Goal: Transaction & Acquisition: Purchase product/service

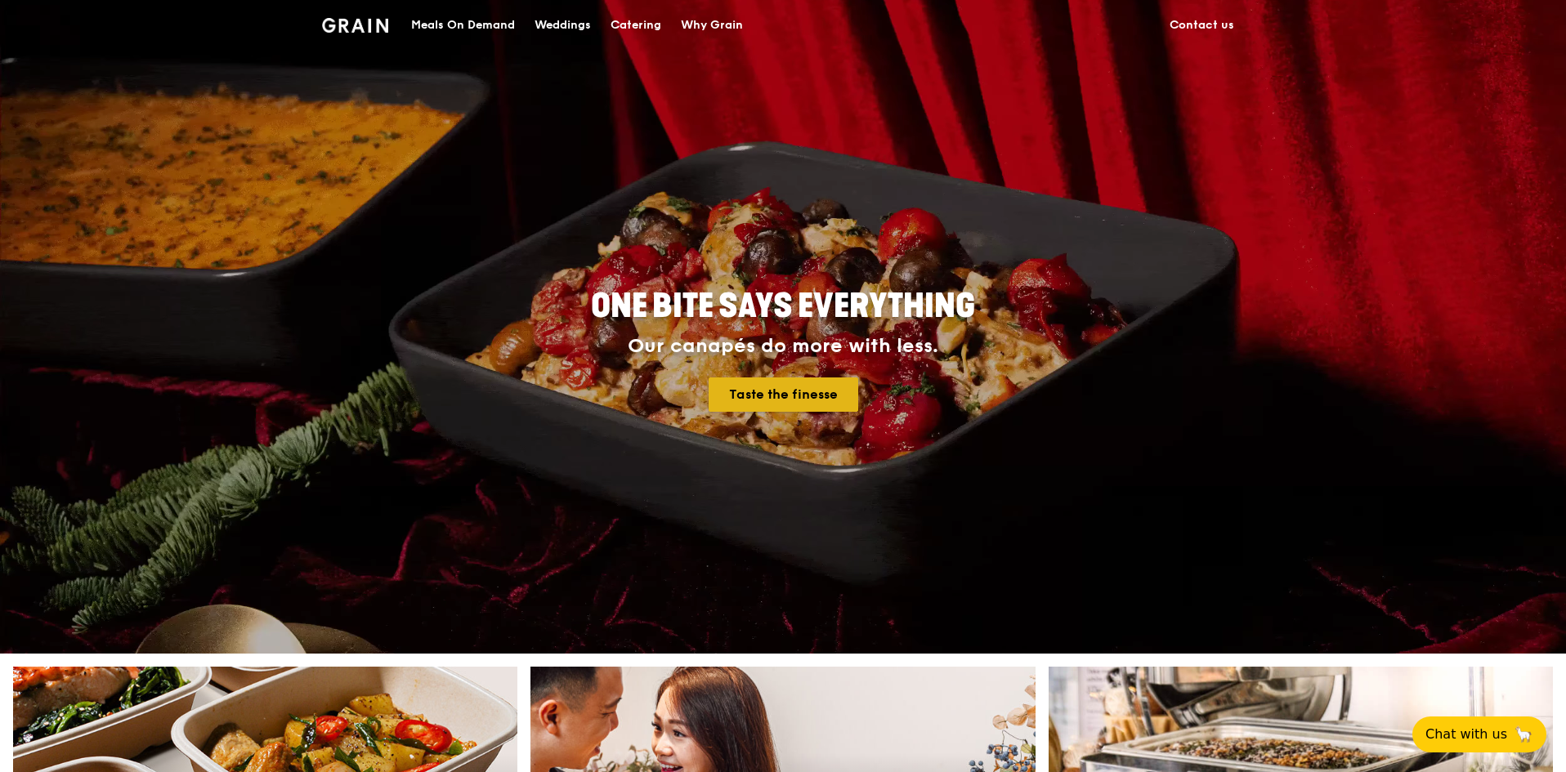
click at [773, 392] on link "Taste the finesse" at bounding box center [783, 395] width 150 height 34
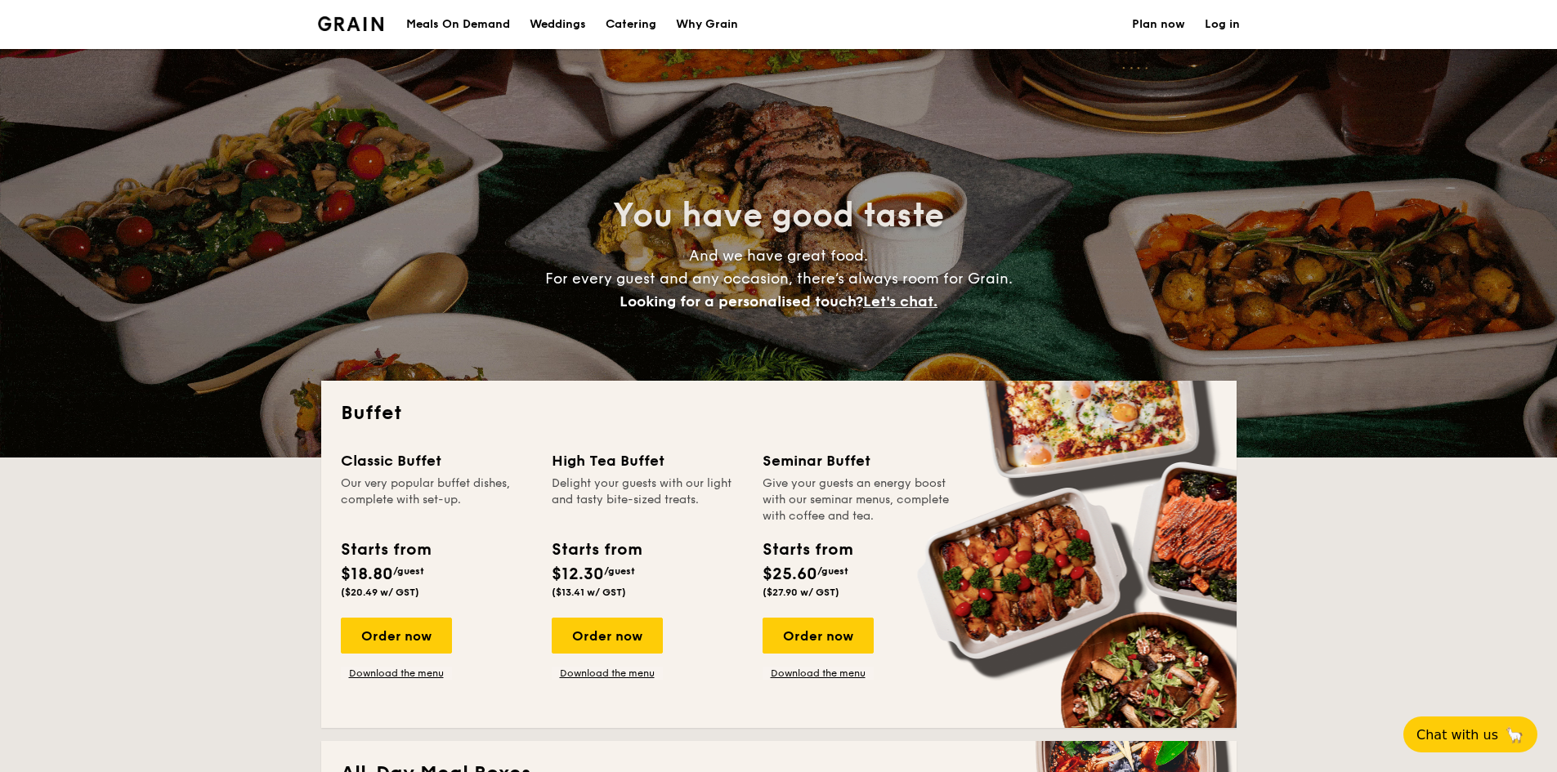
select select
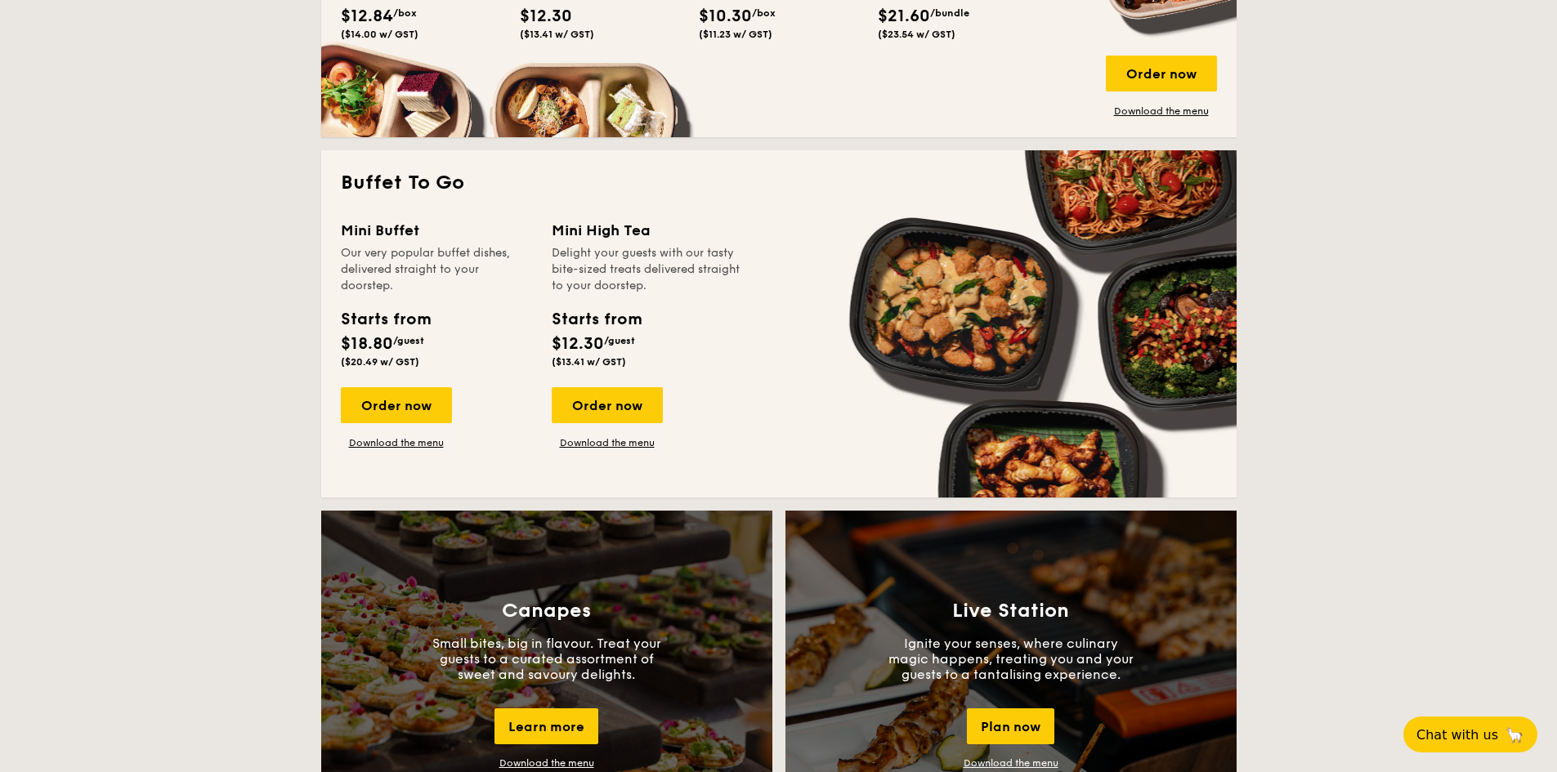
scroll to position [981, 0]
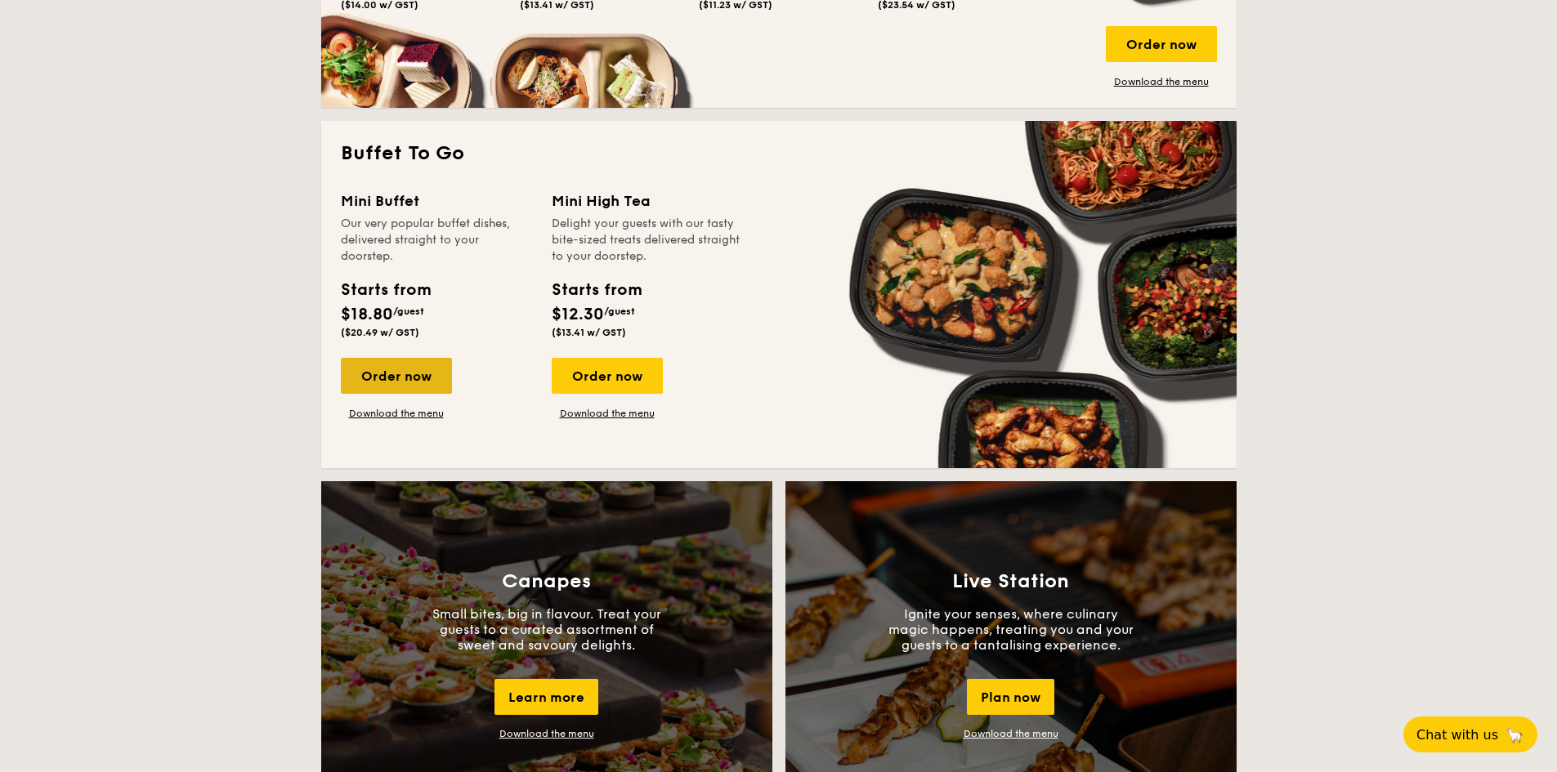
click at [431, 378] on div "Order now" at bounding box center [396, 376] width 111 height 36
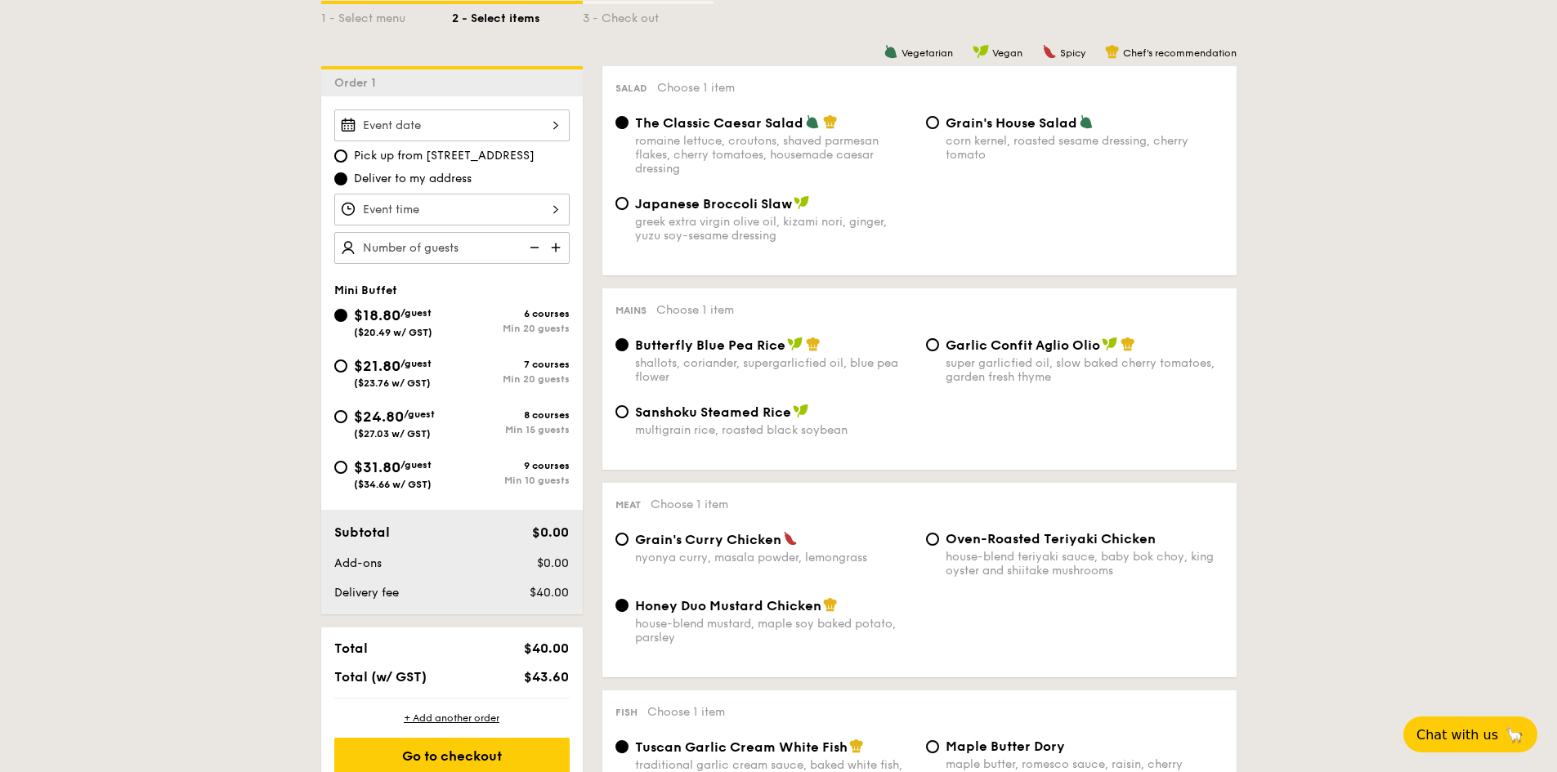
scroll to position [409, 0]
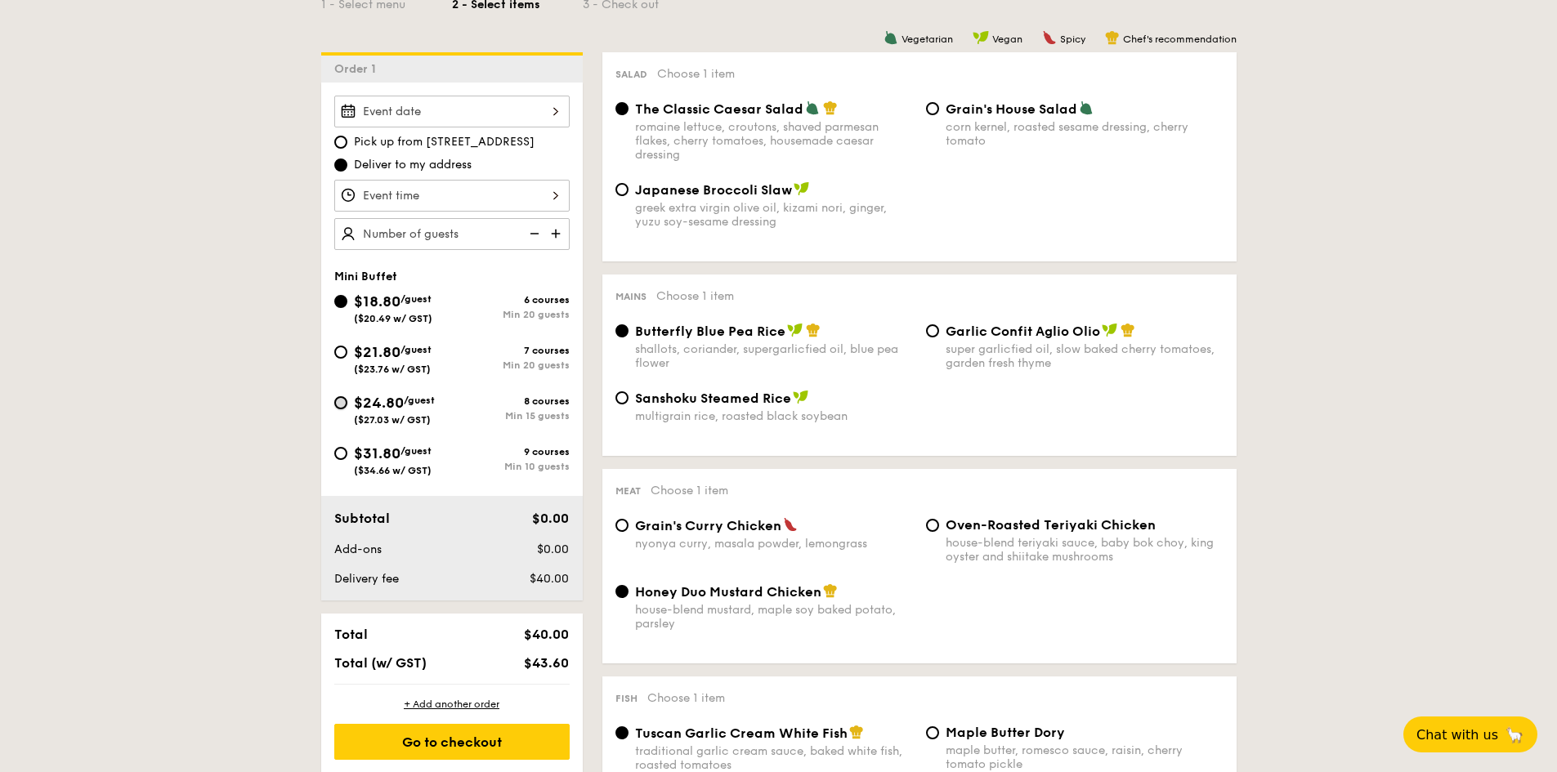
click at [342, 405] on input "$24.80 /guest ($27.03 w/ GST) 8 courses Min 15 guests" at bounding box center [340, 402] width 13 height 13
radio input "true"
radio input "false"
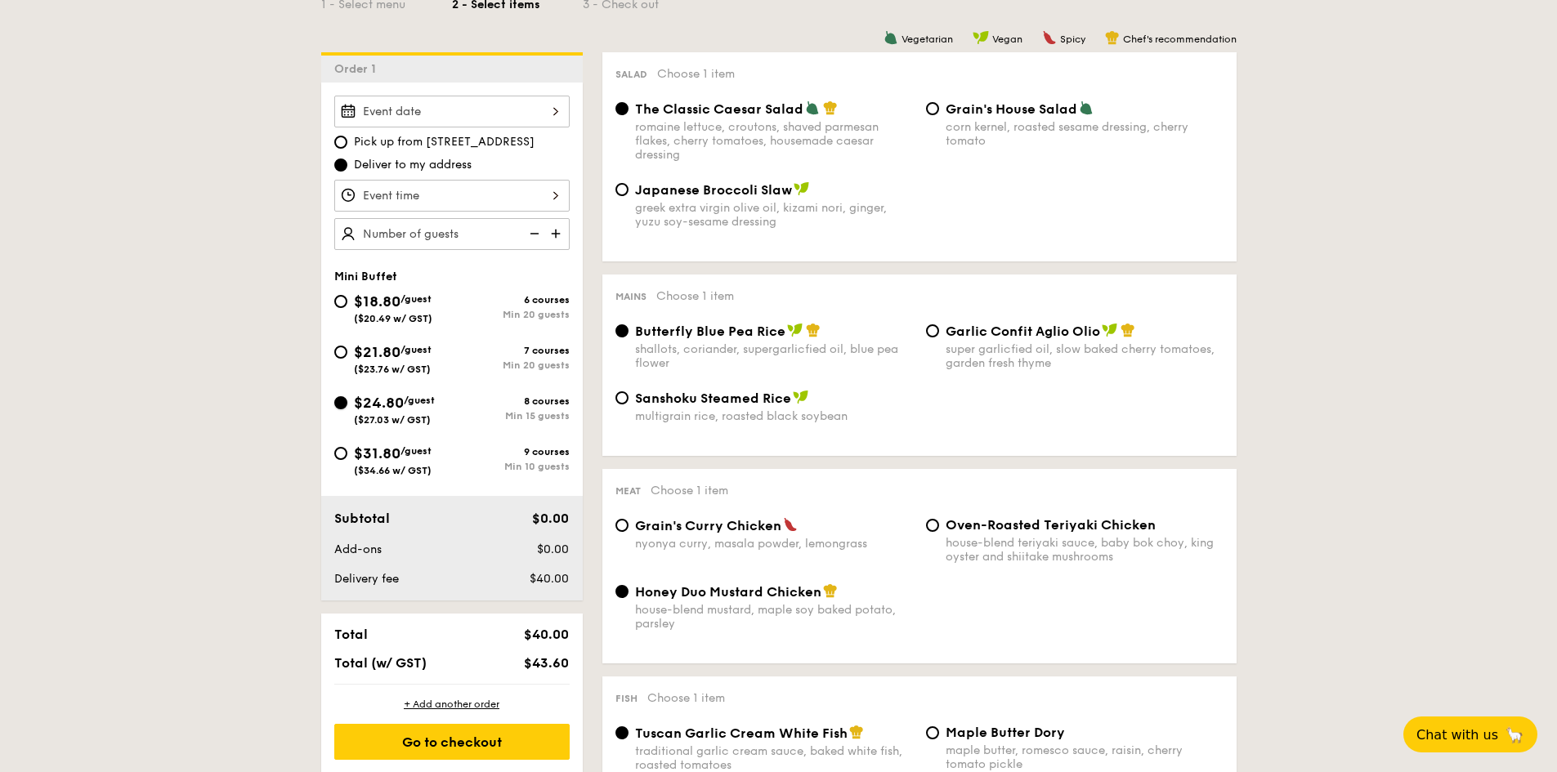
radio input "true"
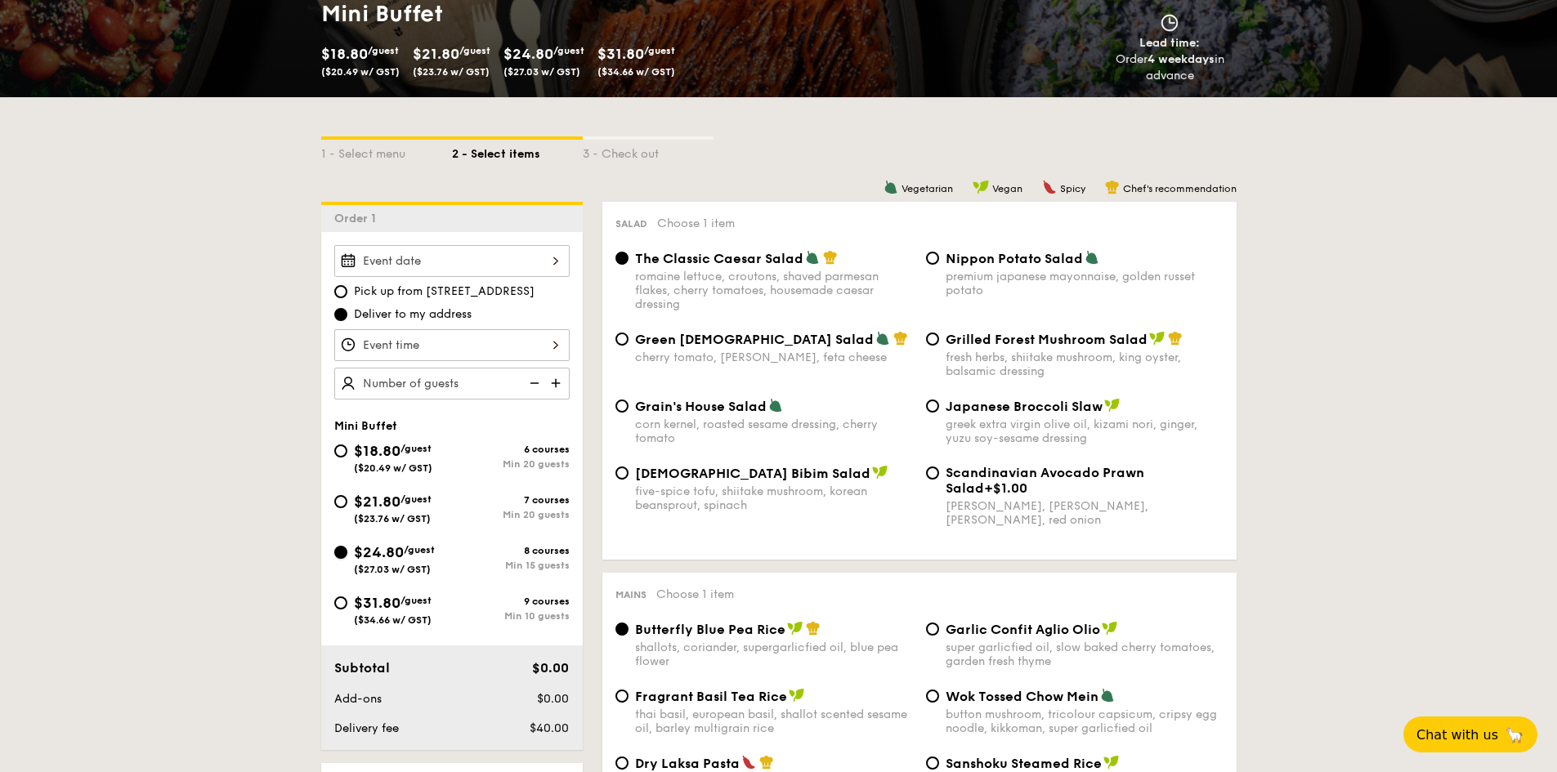
scroll to position [245, 0]
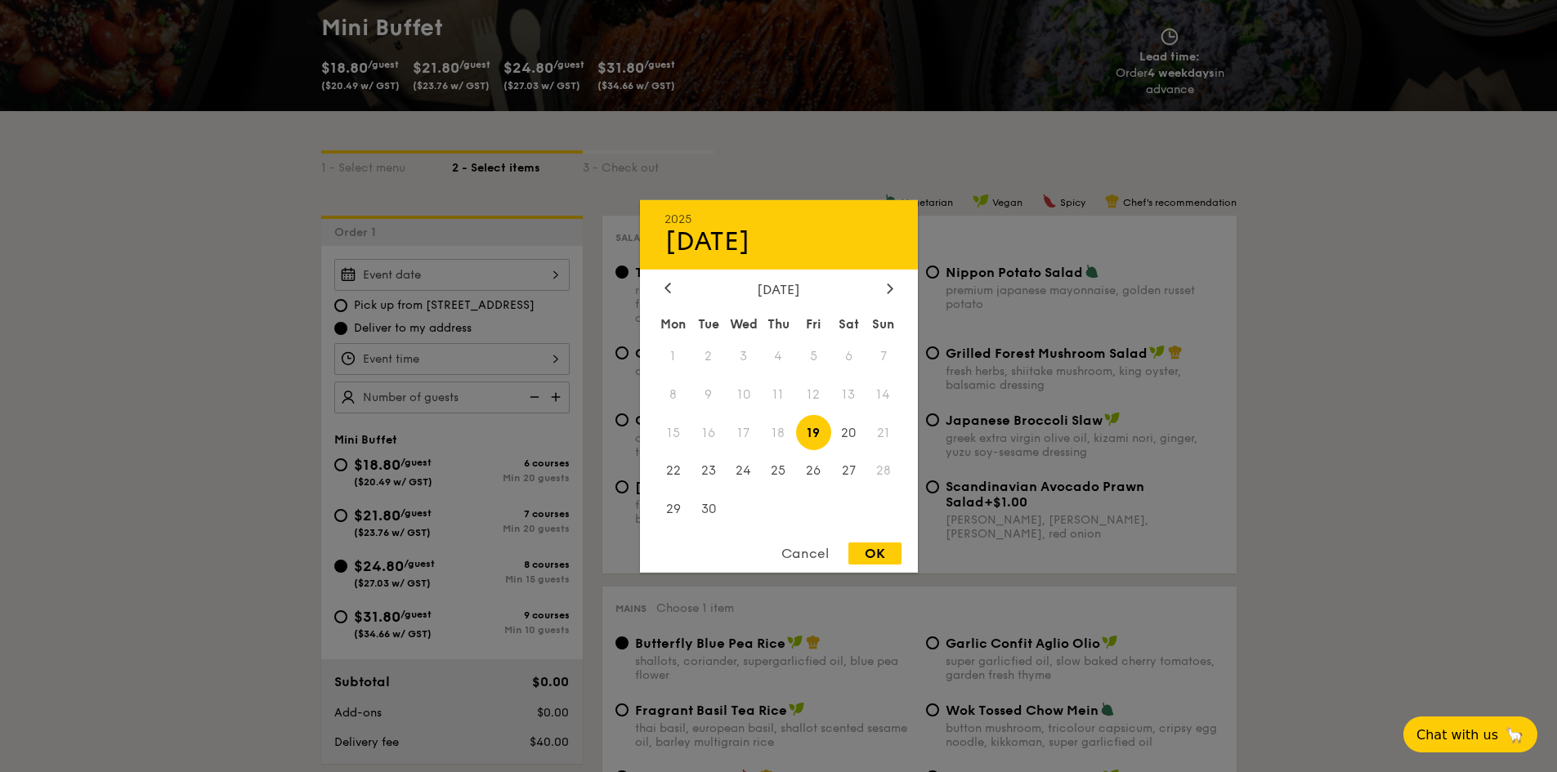
click at [491, 274] on div "2025 Sep 19 September 2025 Mon Tue Wed Thu Fri Sat Sun 1 2 3 4 5 6 7 8 9 10 11 …" at bounding box center [451, 275] width 235 height 32
click at [884, 284] on div at bounding box center [890, 289] width 15 height 16
click at [846, 351] on span "4" at bounding box center [848, 355] width 35 height 35
click at [887, 554] on div "OK" at bounding box center [874, 554] width 53 height 22
type input "Oct 04, 2025"
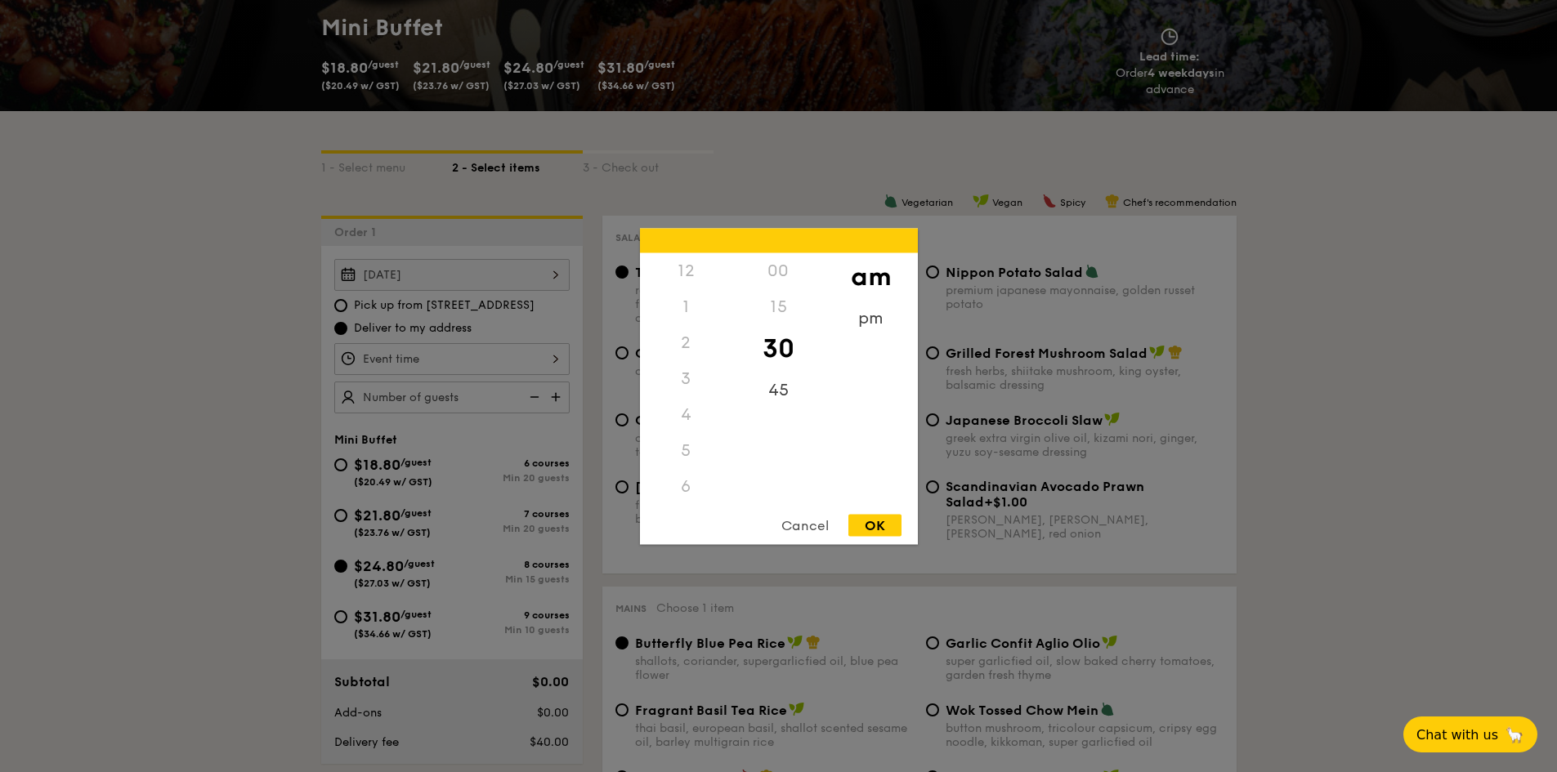
click at [538, 358] on div "12 1 2 3 4 5 6 7 8 9 10 11 00 15 30 45 am pm Cancel OK" at bounding box center [451, 359] width 235 height 32
click at [695, 271] on div "12" at bounding box center [686, 270] width 92 height 36
click at [685, 268] on div "12" at bounding box center [686, 270] width 92 height 36
click at [681, 275] on div "12" at bounding box center [686, 270] width 92 height 36
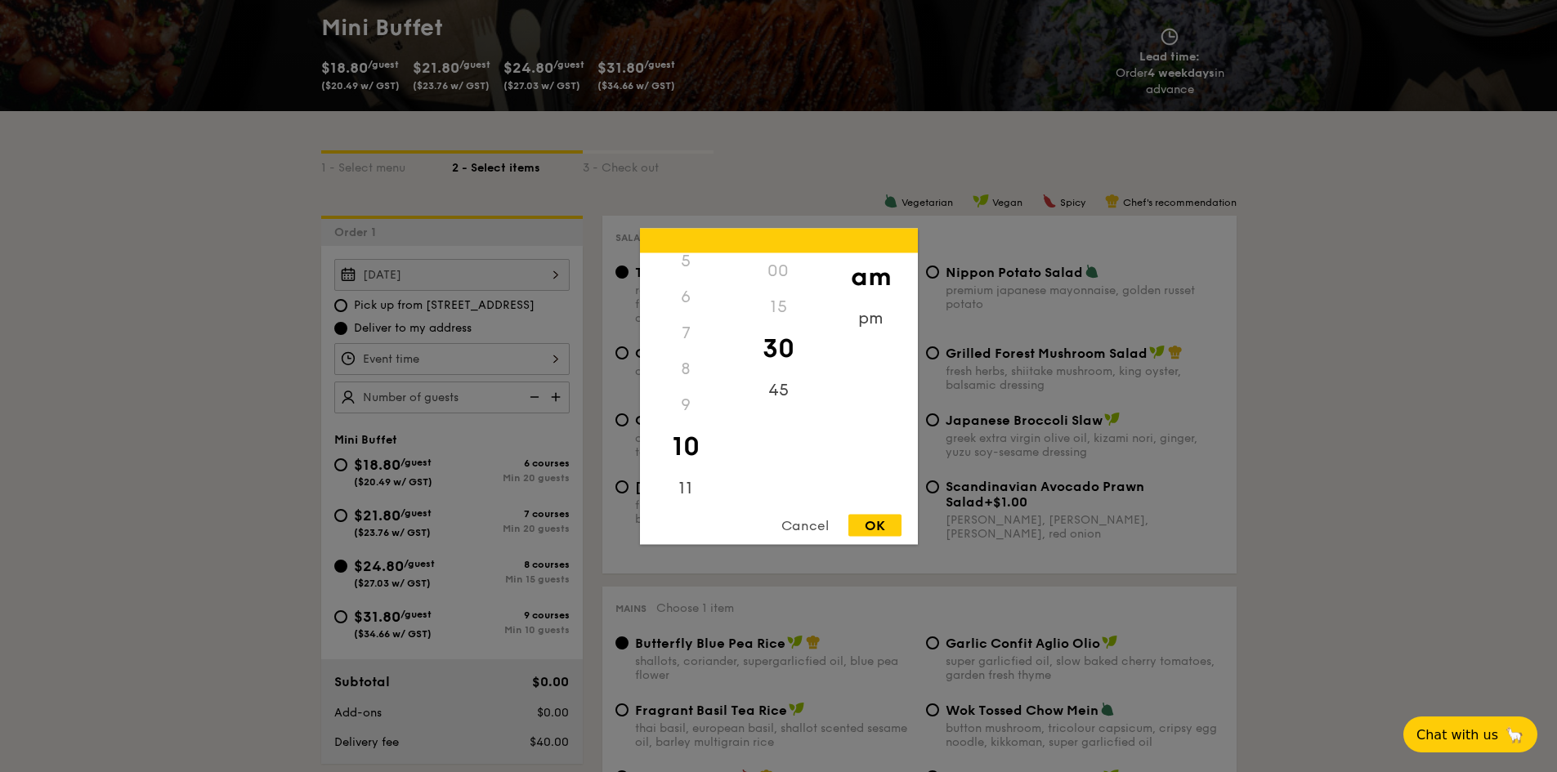
scroll to position [194, 0]
click at [683, 477] on div "11" at bounding box center [686, 489] width 92 height 47
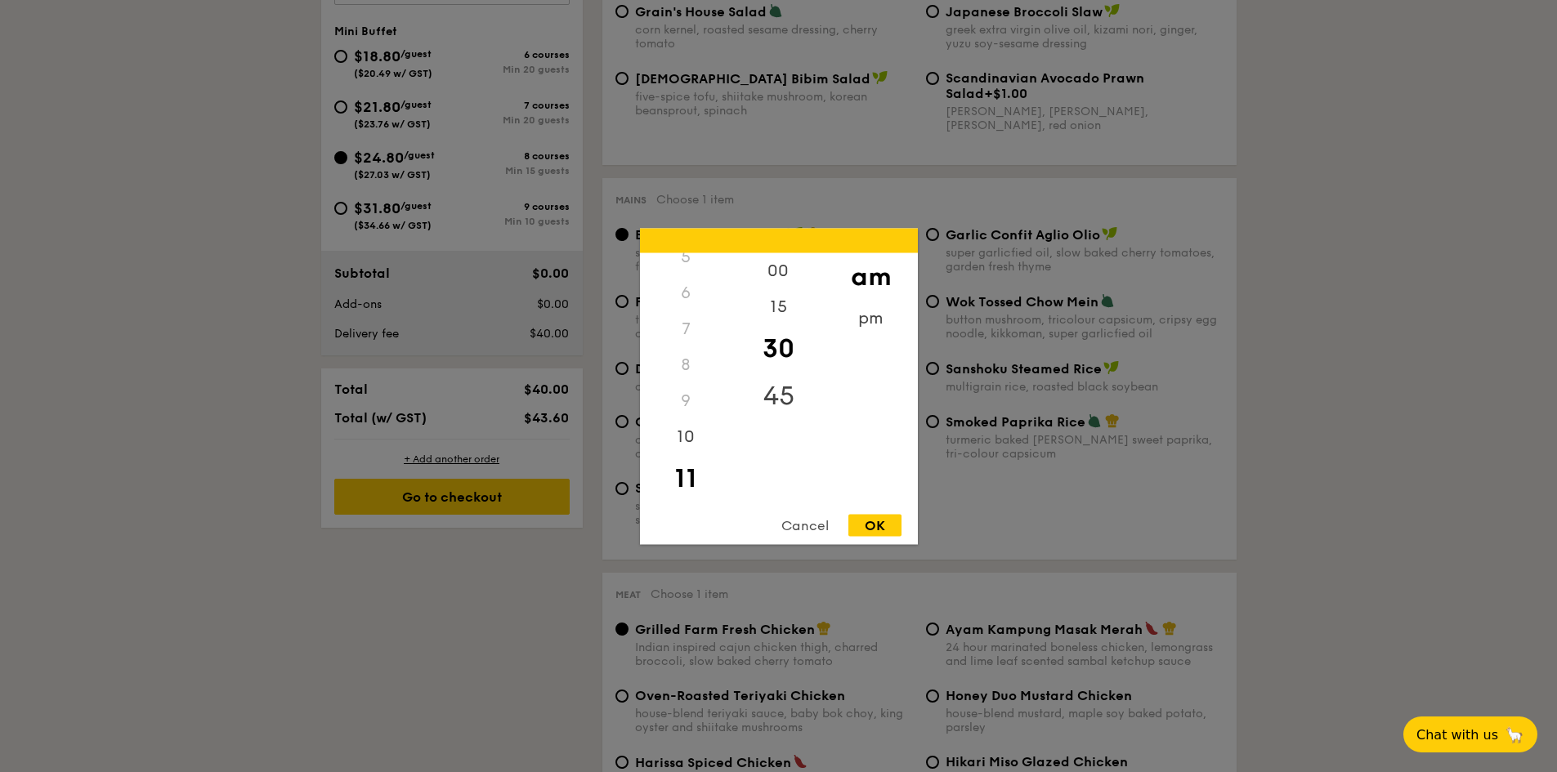
click at [787, 382] on div "45" at bounding box center [778, 395] width 92 height 47
click at [881, 519] on div "OK" at bounding box center [874, 525] width 53 height 22
type input "11:45AM"
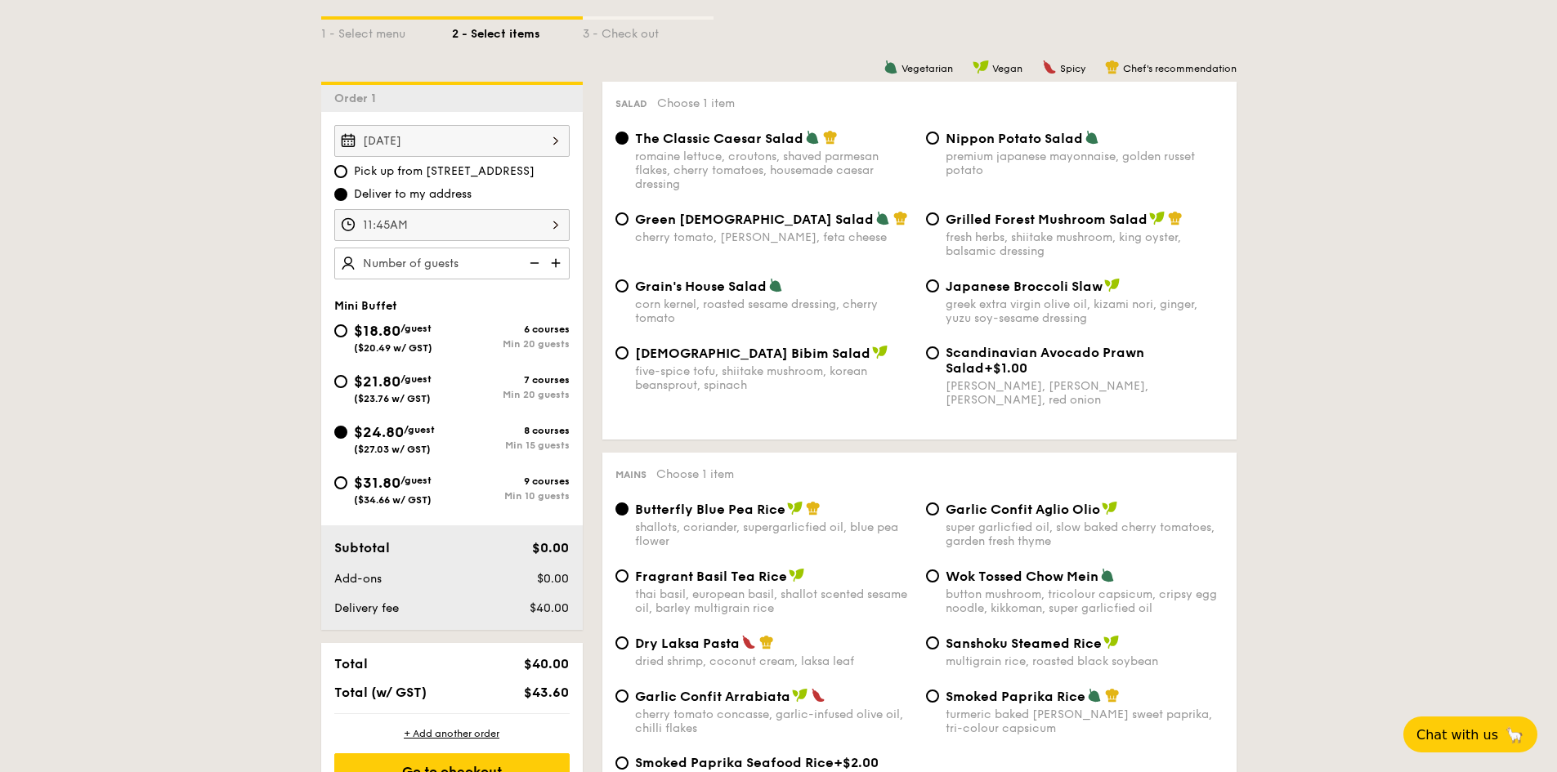
scroll to position [409, 0]
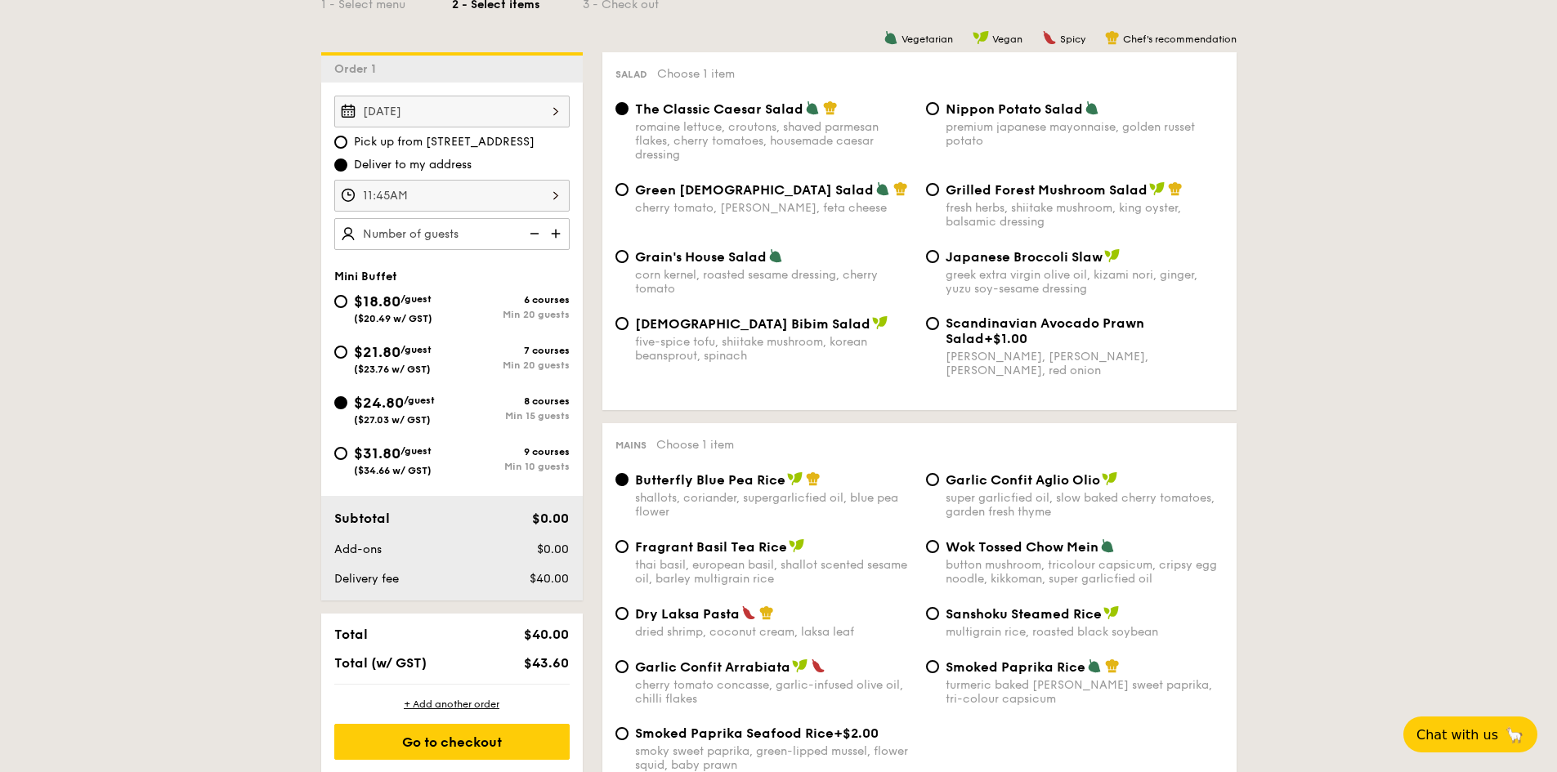
click at [559, 232] on img at bounding box center [557, 233] width 25 height 31
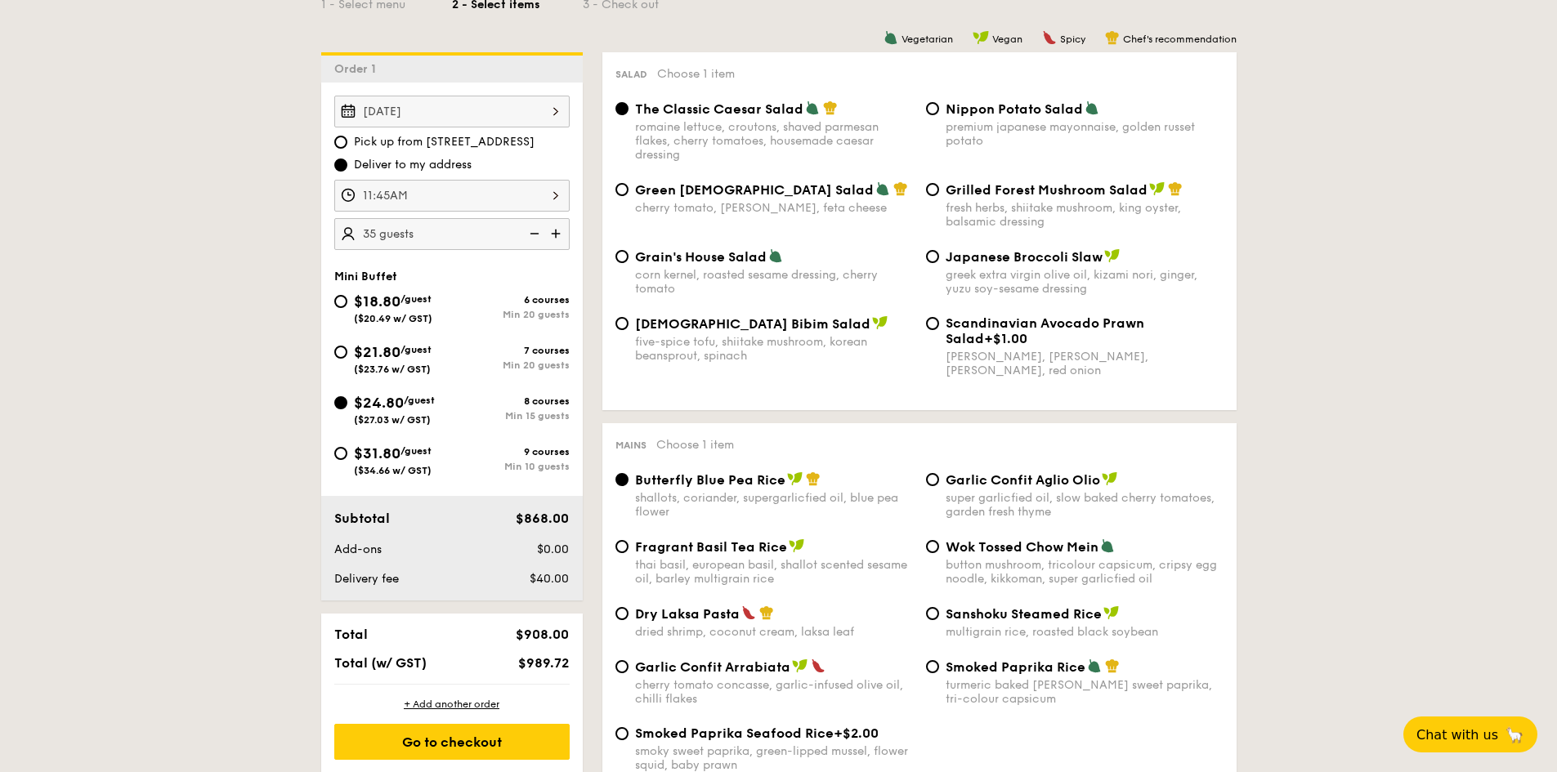
click at [534, 230] on img at bounding box center [533, 233] width 25 height 31
click at [537, 235] on img at bounding box center [533, 233] width 25 height 31
type input "20 guests"
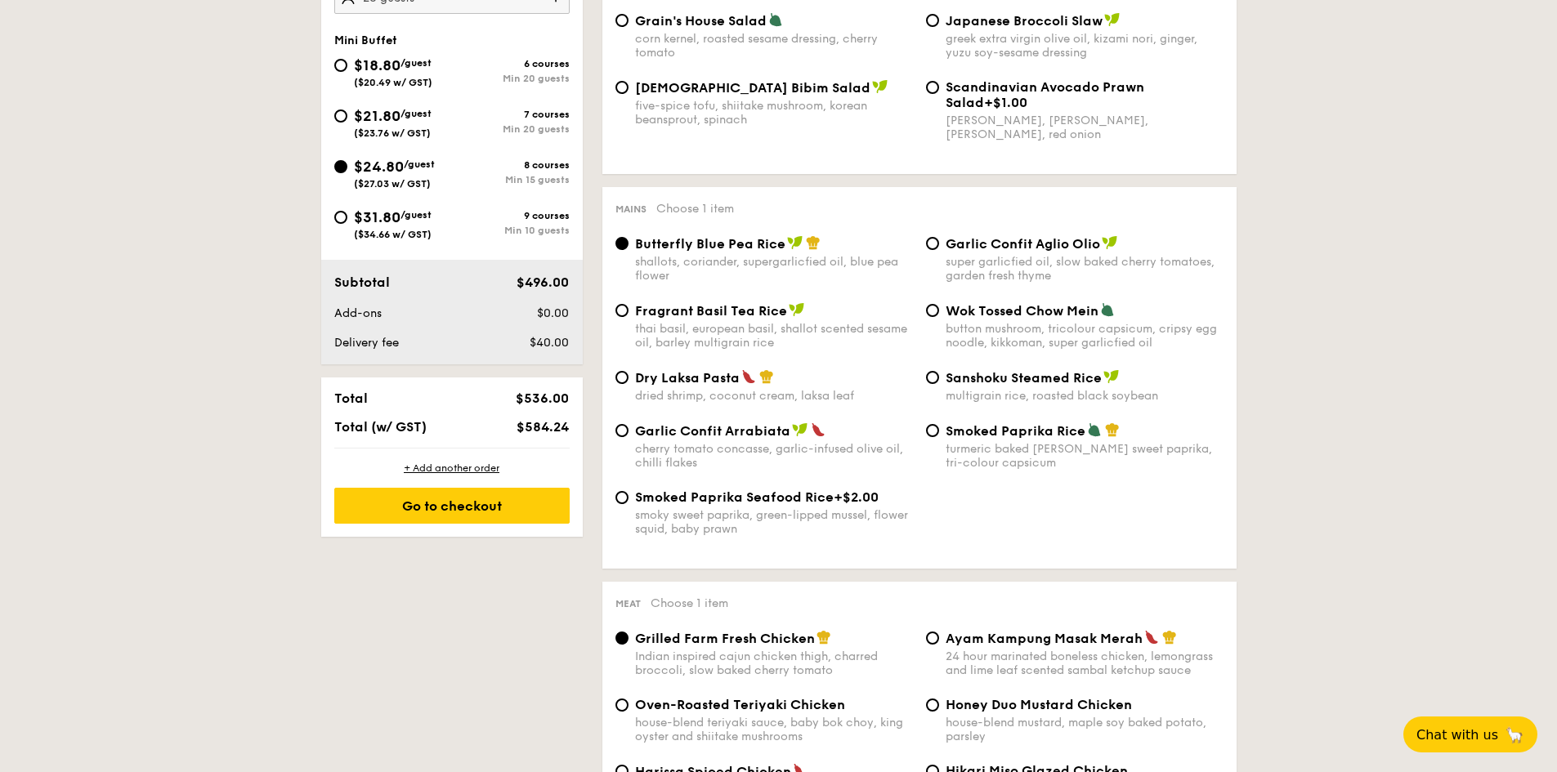
scroll to position [654, 0]
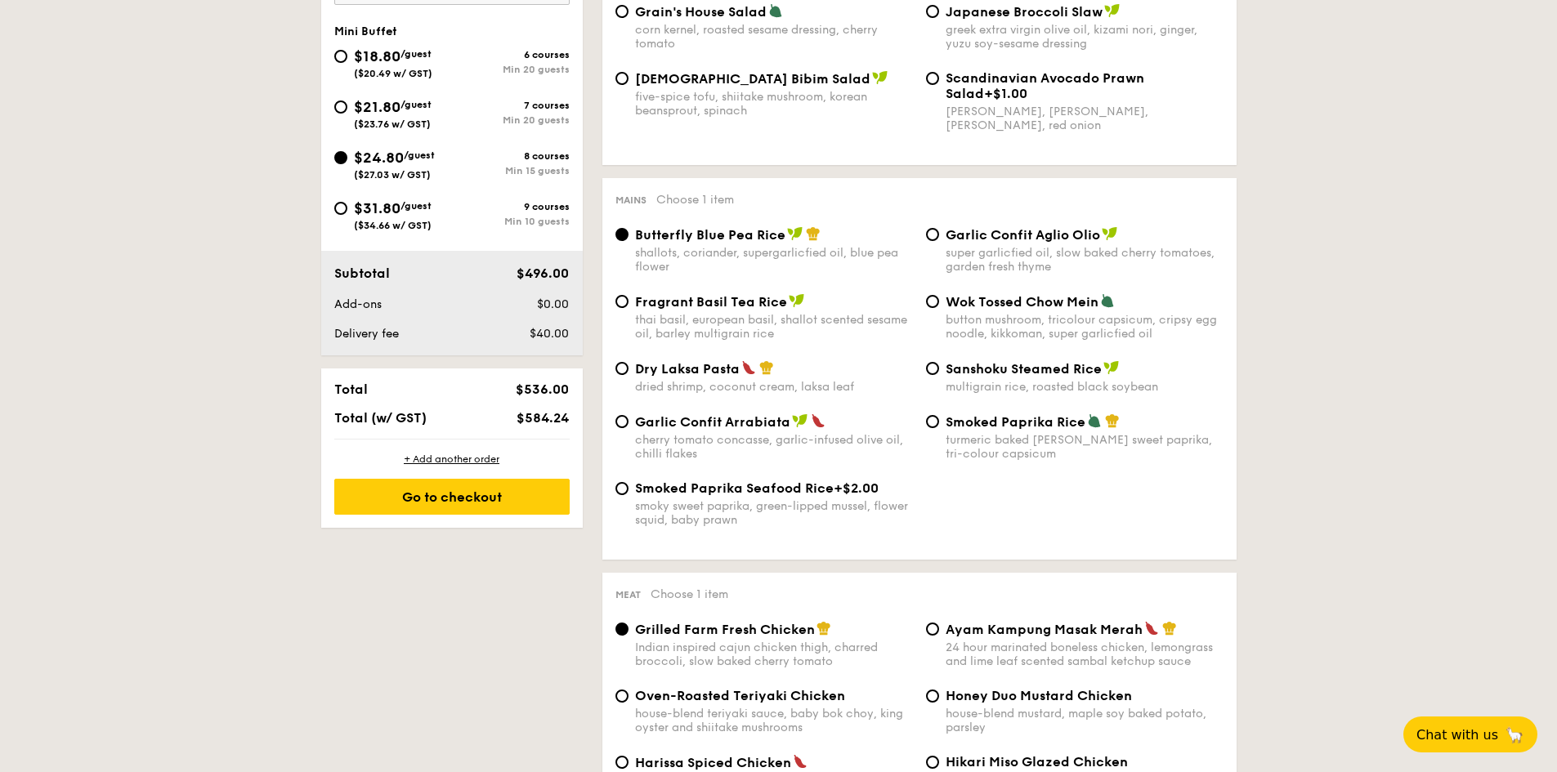
click at [1091, 304] on span "Wok Tossed Chow Mein" at bounding box center [1021, 302] width 153 height 16
click at [939, 304] on input "Wok Tossed Chow Mein button mushroom, tricolour capsicum, cripsy egg noodle, ki…" at bounding box center [932, 301] width 13 height 13
radio input "true"
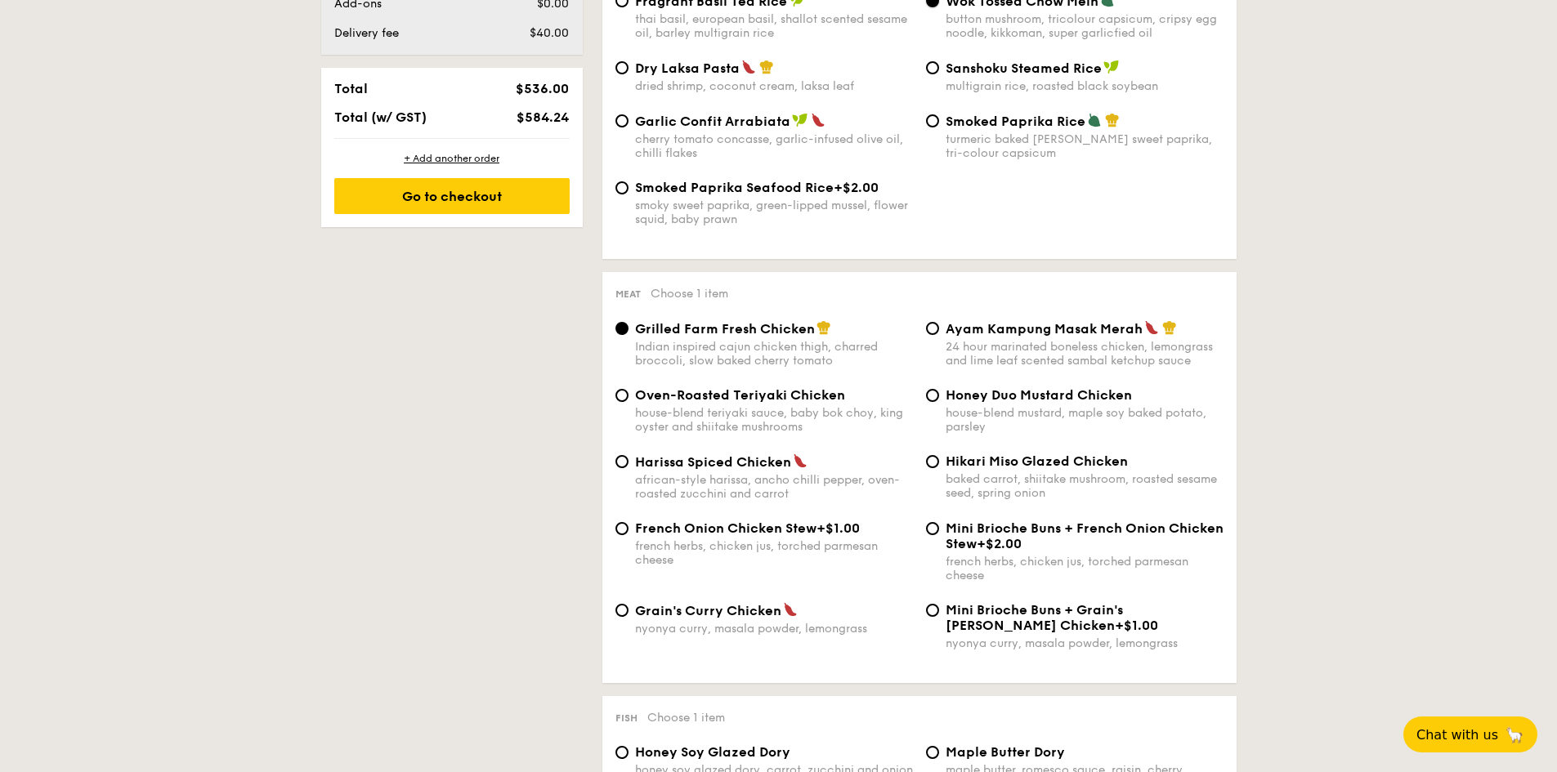
scroll to position [981, 0]
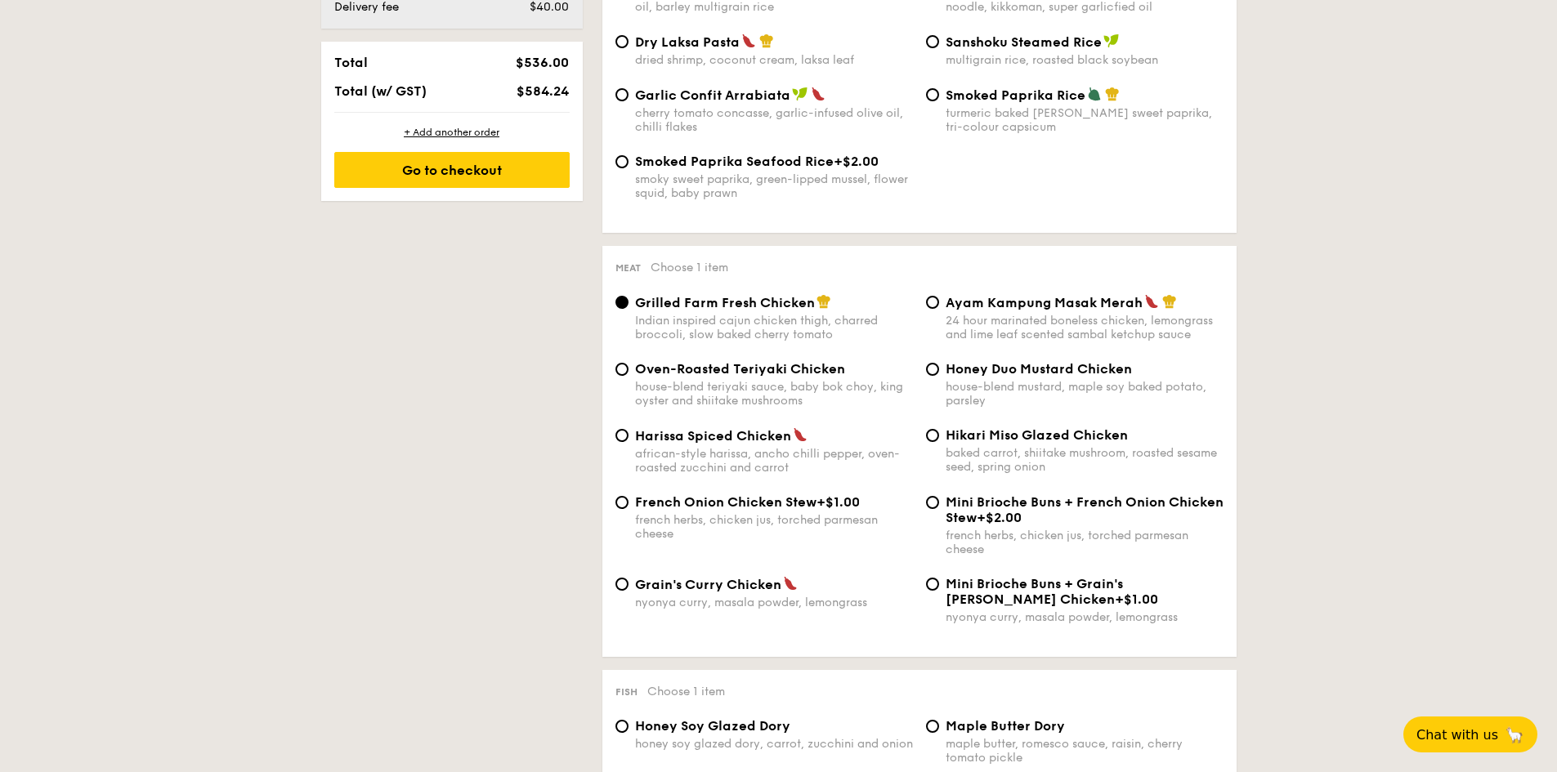
click at [817, 456] on div "african-style harissa, ancho chilli pepper, oven-roasted zucchini and carrot" at bounding box center [774, 461] width 278 height 28
click at [628, 442] on input "Harissa Spiced Chicken african-style harissa, ancho chilli pepper, oven-roasted…" at bounding box center [621, 435] width 13 height 13
radio input "true"
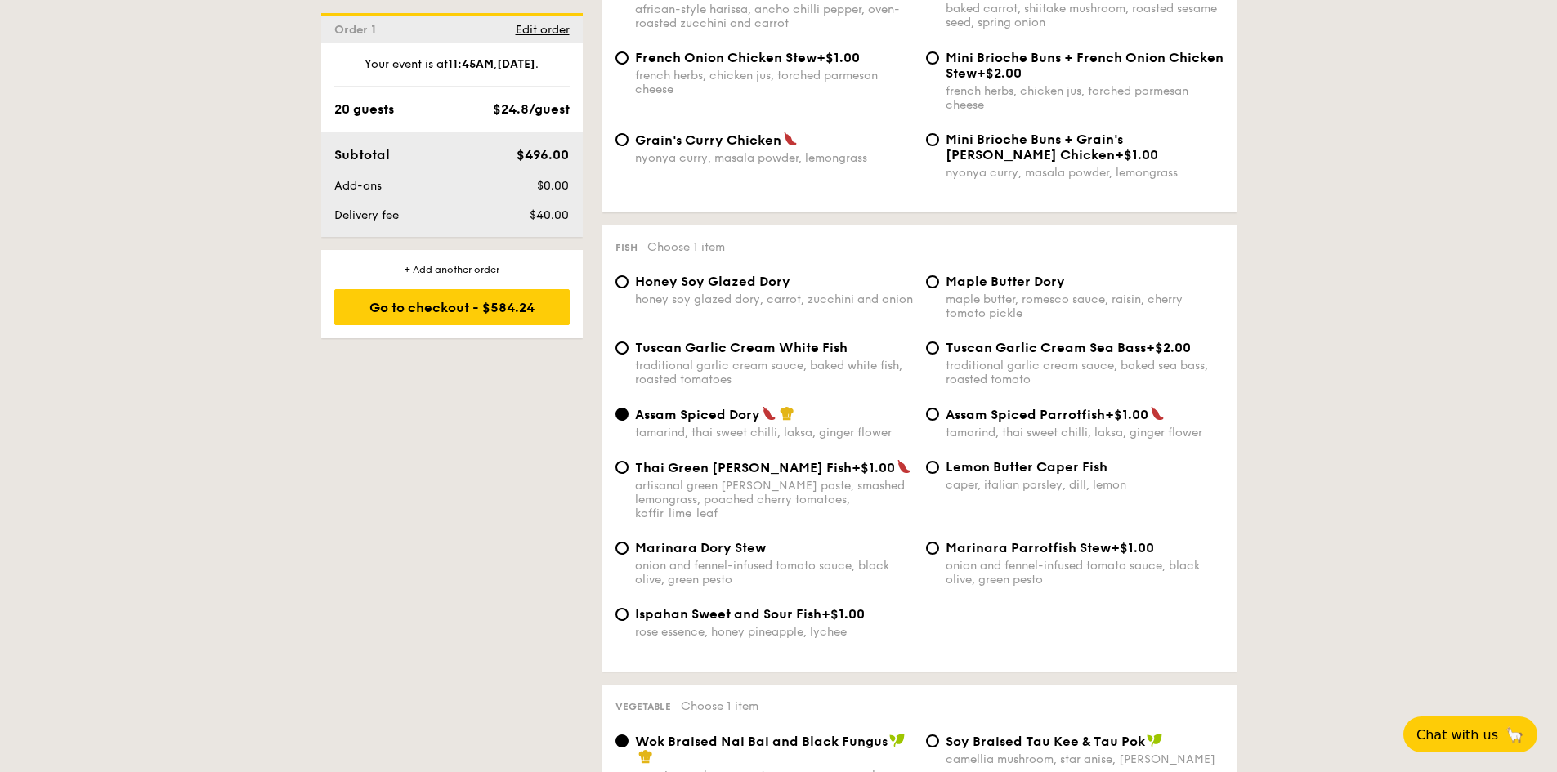
scroll to position [1471, 0]
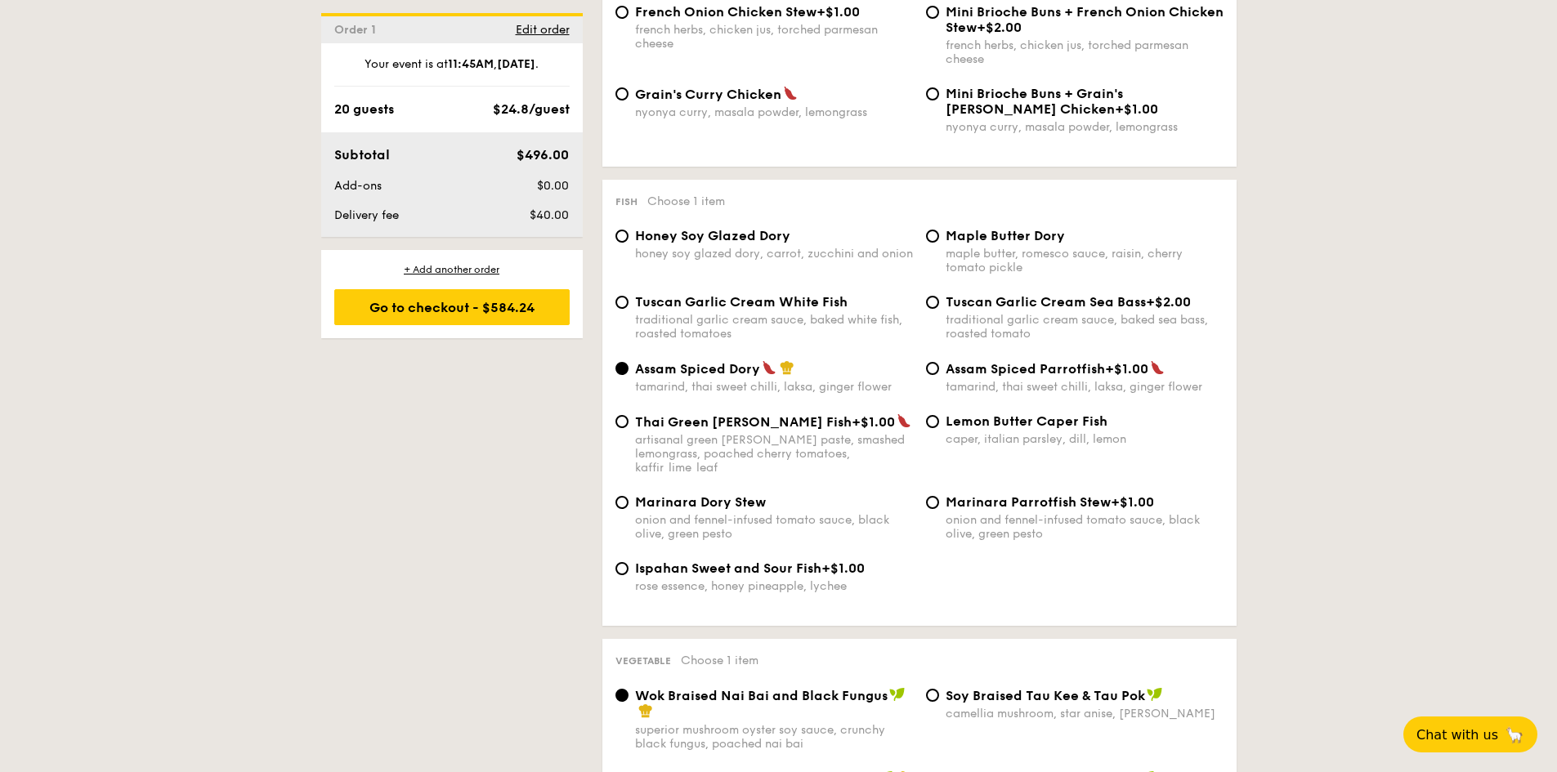
click at [745, 432] on div "Thai Green Curry Fish +$1.00 artisanal green curry paste, smashed lemongrass, p…" at bounding box center [774, 443] width 278 height 61
click at [628, 428] on input "Thai Green Curry Fish +$1.00 artisanal green curry paste, smashed lemongrass, p…" at bounding box center [621, 421] width 13 height 13
radio input "true"
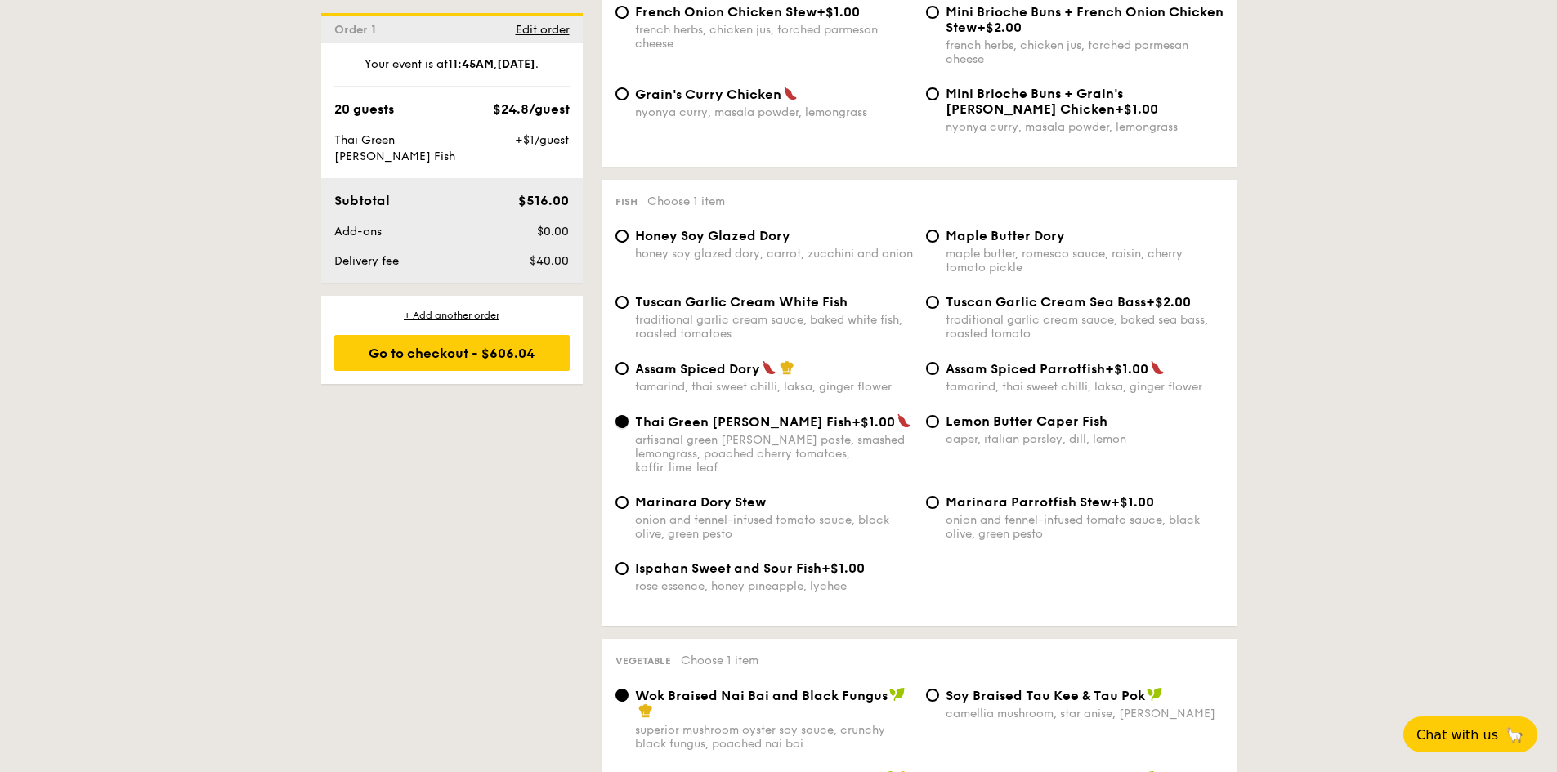
click at [625, 418] on input "Thai Green Curry Fish +$1.00 artisanal green curry paste, smashed lemongrass, p…" at bounding box center [621, 421] width 13 height 13
click at [1021, 417] on span "Lemon Butter Caper Fish" at bounding box center [1026, 421] width 162 height 16
click at [939, 417] on input "Lemon Butter Caper Fish caper, italian parsley, dill, lemon" at bounding box center [932, 421] width 13 height 13
radio input "true"
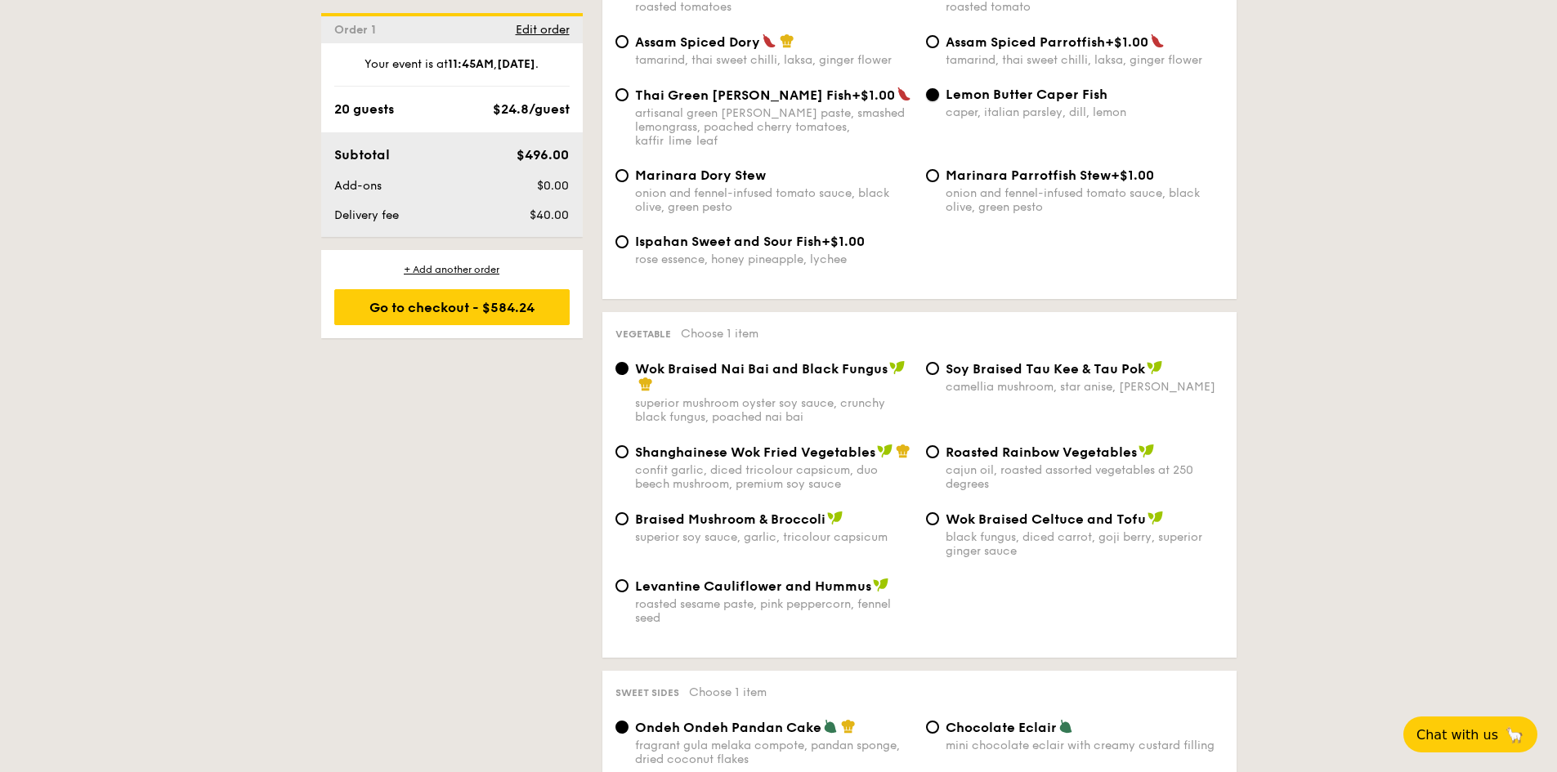
scroll to position [1879, 0]
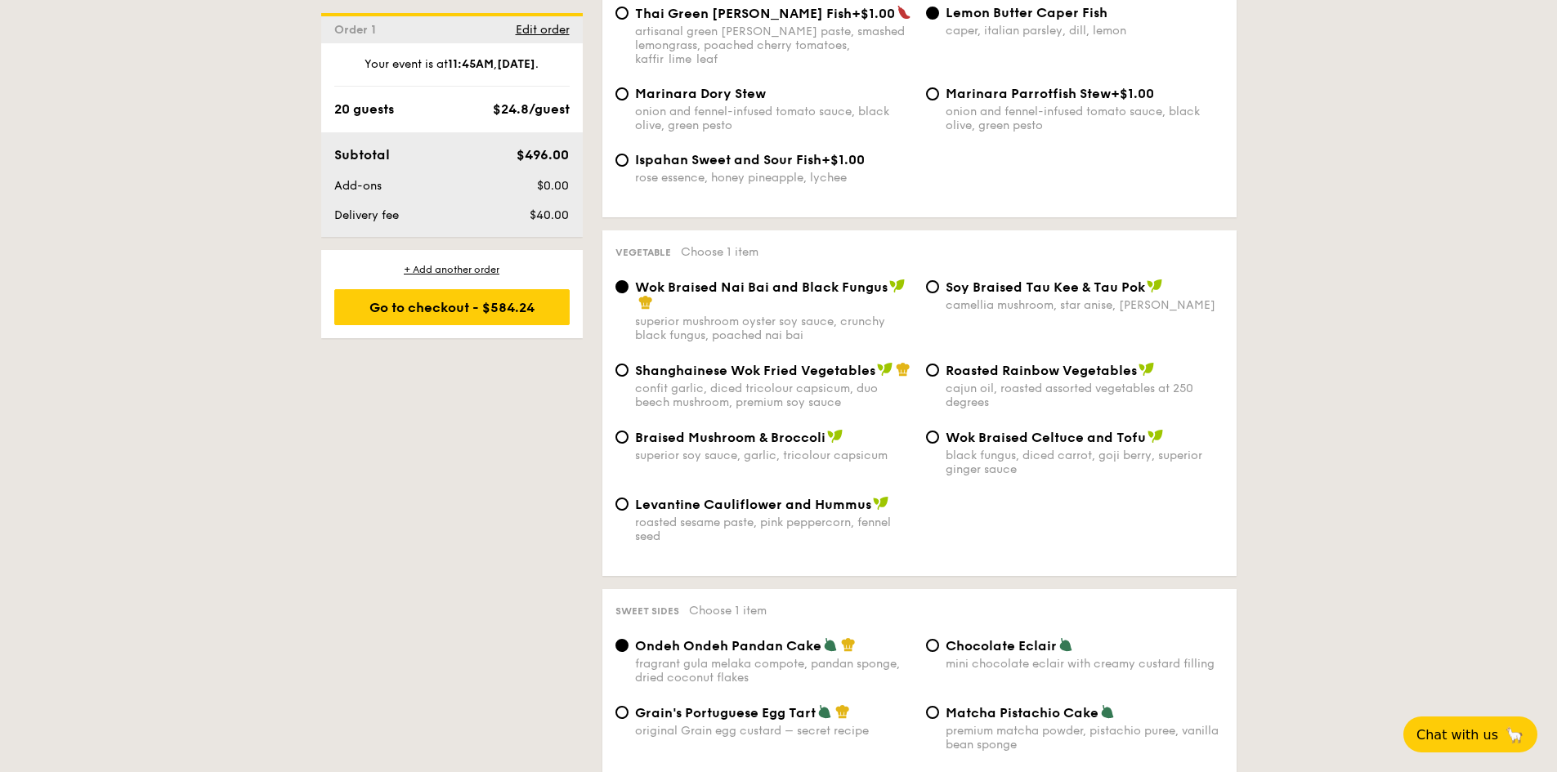
click at [771, 516] on div "roasted sesame paste, pink peppercorn, fennel seed" at bounding box center [774, 530] width 278 height 28
click at [628, 505] on input "Levantine Cauliflower and Hummus roasted sesame paste, pink peppercorn, fennel …" at bounding box center [621, 504] width 13 height 13
radio input "true"
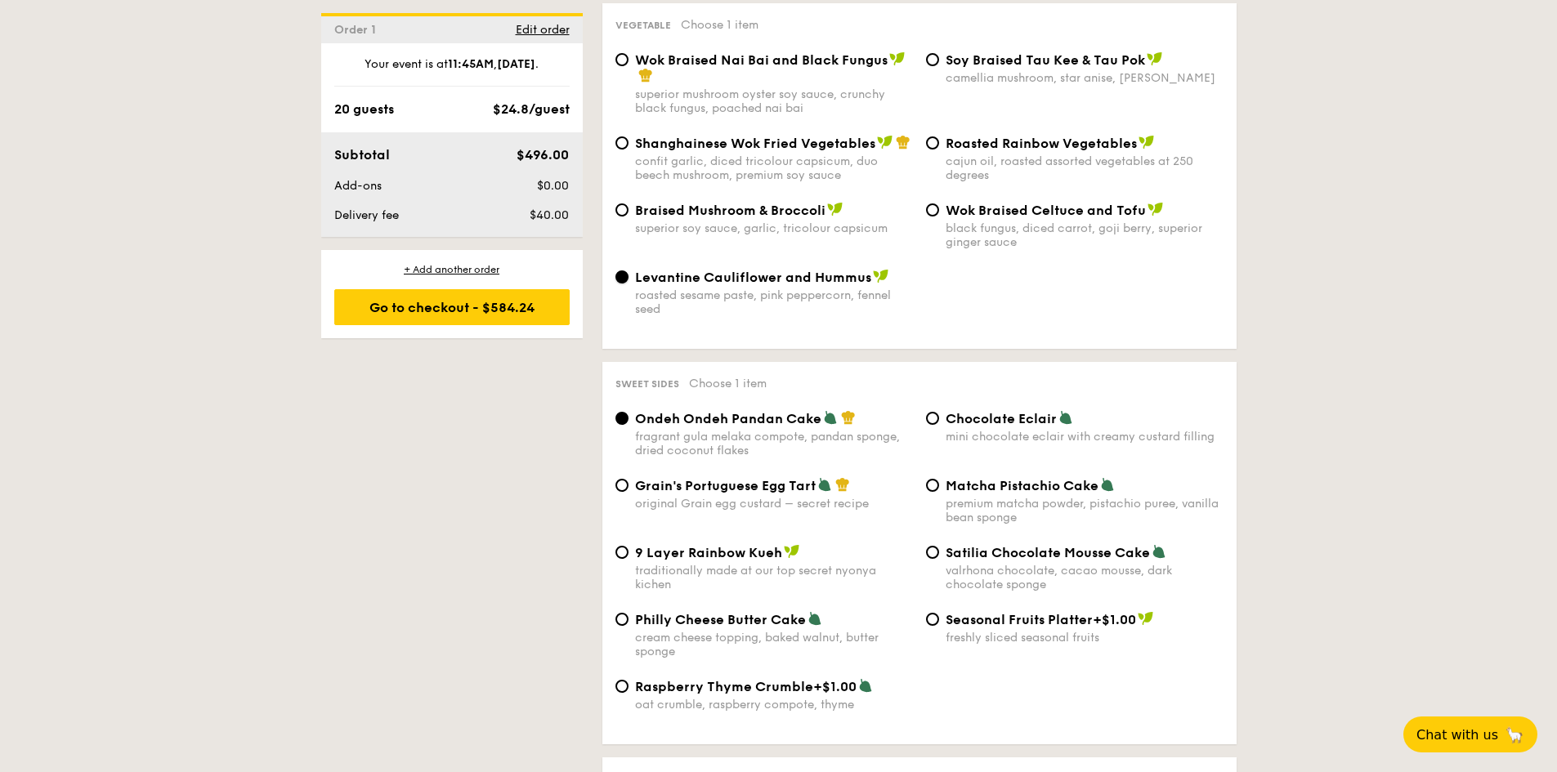
scroll to position [2125, 0]
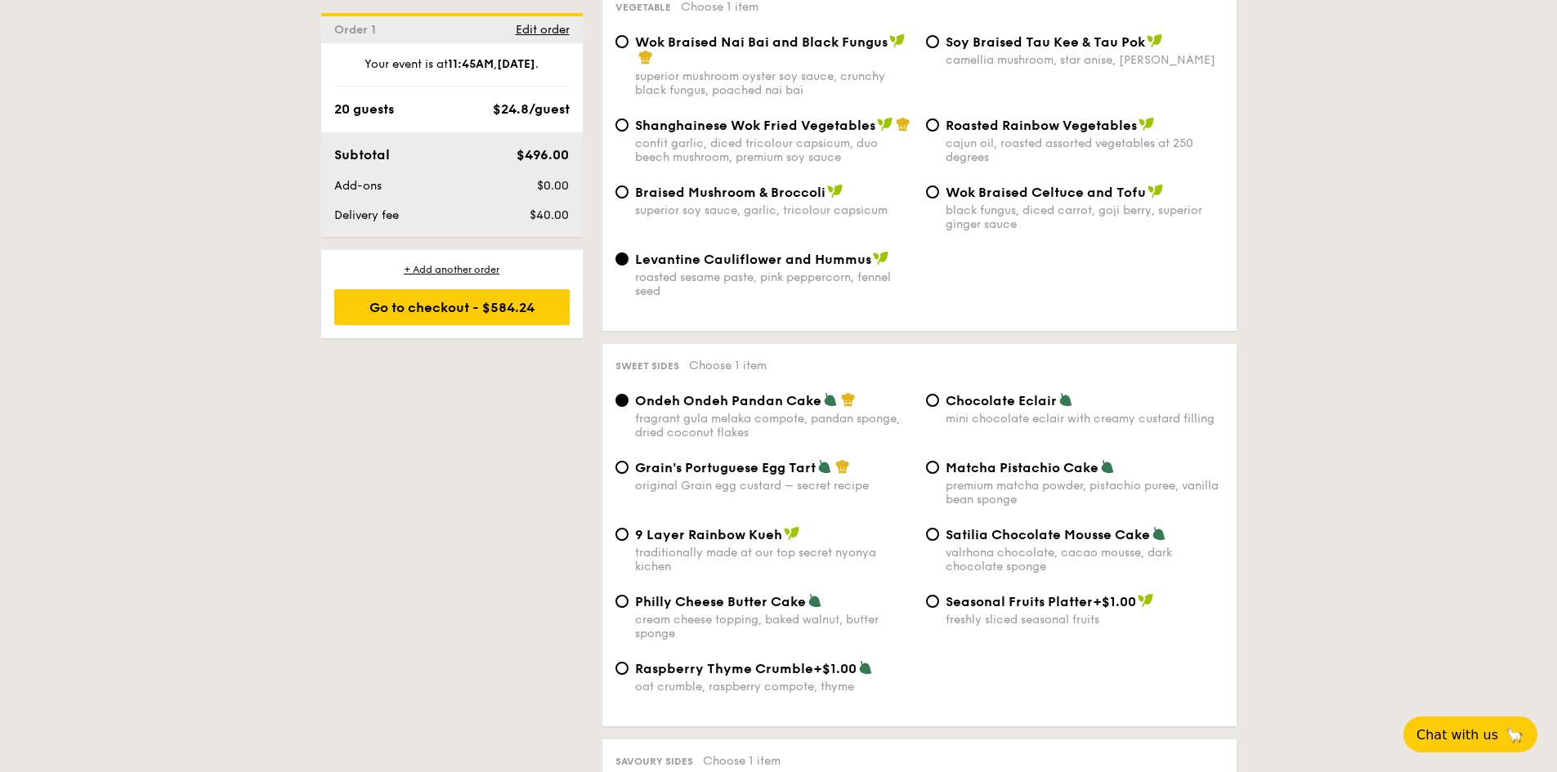
click at [1007, 464] on div "Matcha Pistachio Cake premium matcha powder, pistachio puree, vanilla bean spon…" at bounding box center [1084, 482] width 278 height 47
click at [939, 464] on input "Matcha Pistachio Cake premium matcha powder, pistachio puree, vanilla bean spon…" at bounding box center [932, 467] width 13 height 13
radio input "true"
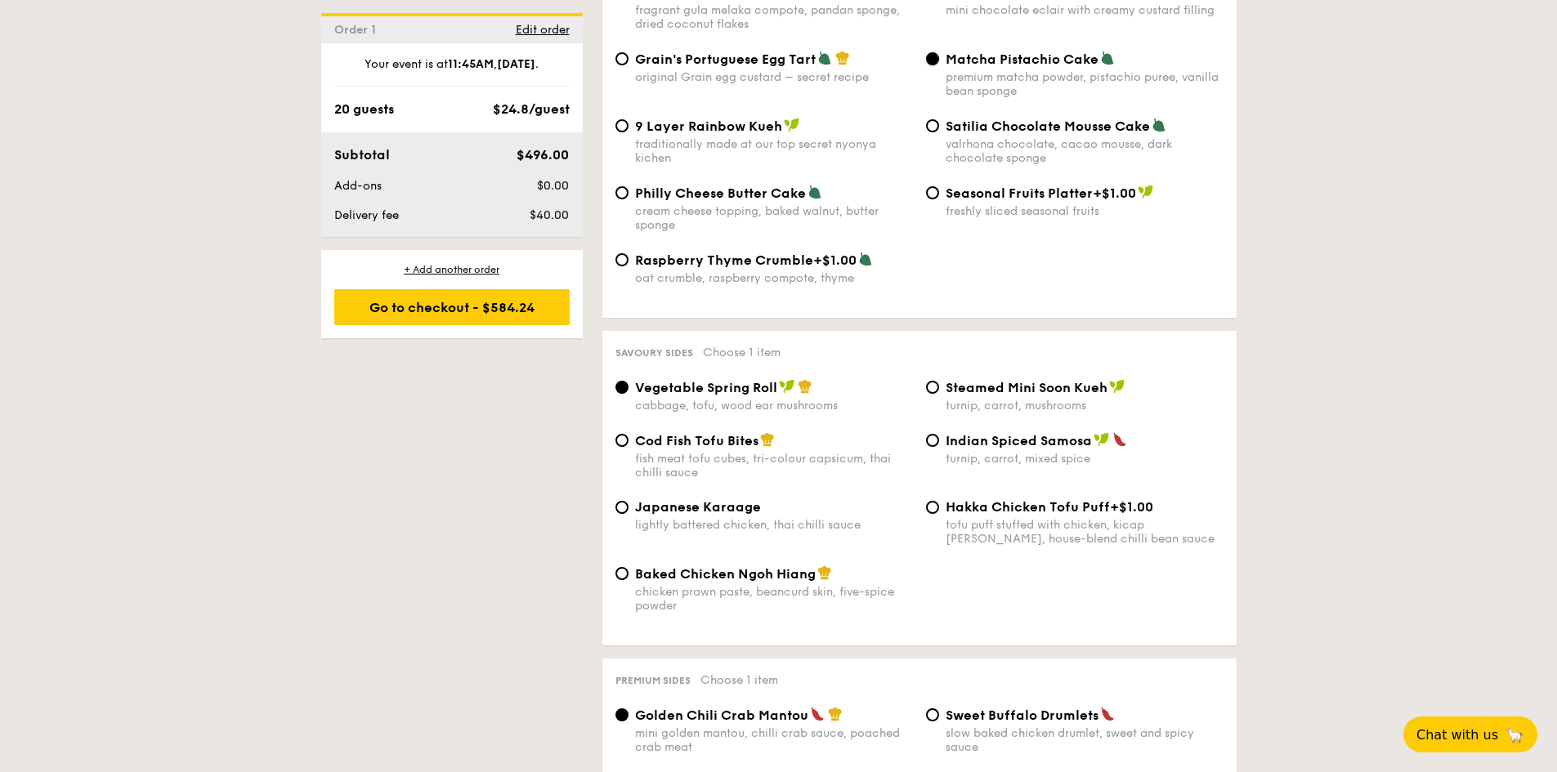
scroll to position [2615, 0]
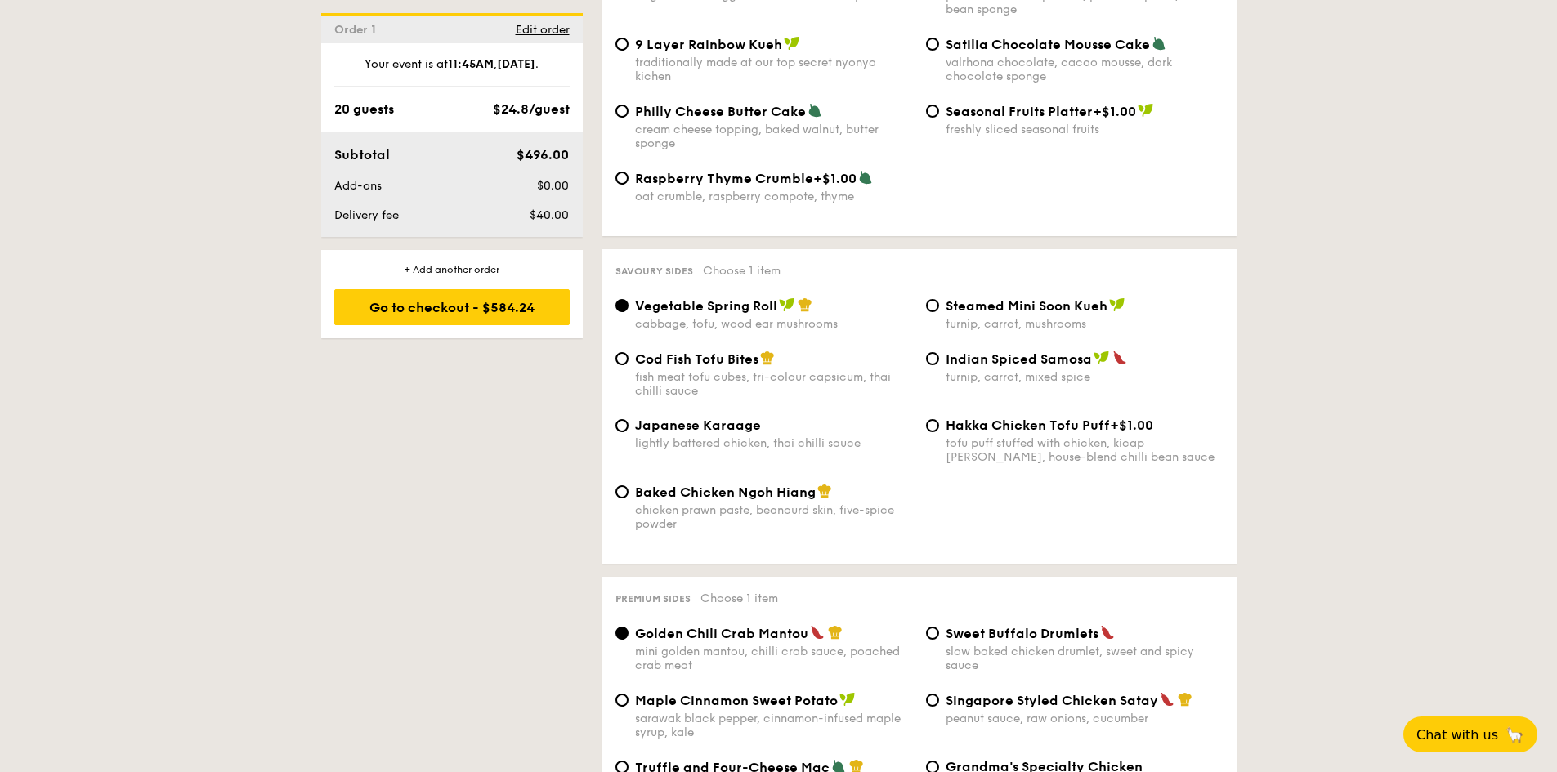
click at [1048, 370] on div "turnip, carrot, mixed spice" at bounding box center [1084, 377] width 278 height 14
click at [939, 356] on input "Indian Spiced Samosa turnip, carrot, mixed spice" at bounding box center [932, 358] width 13 height 13
radio input "true"
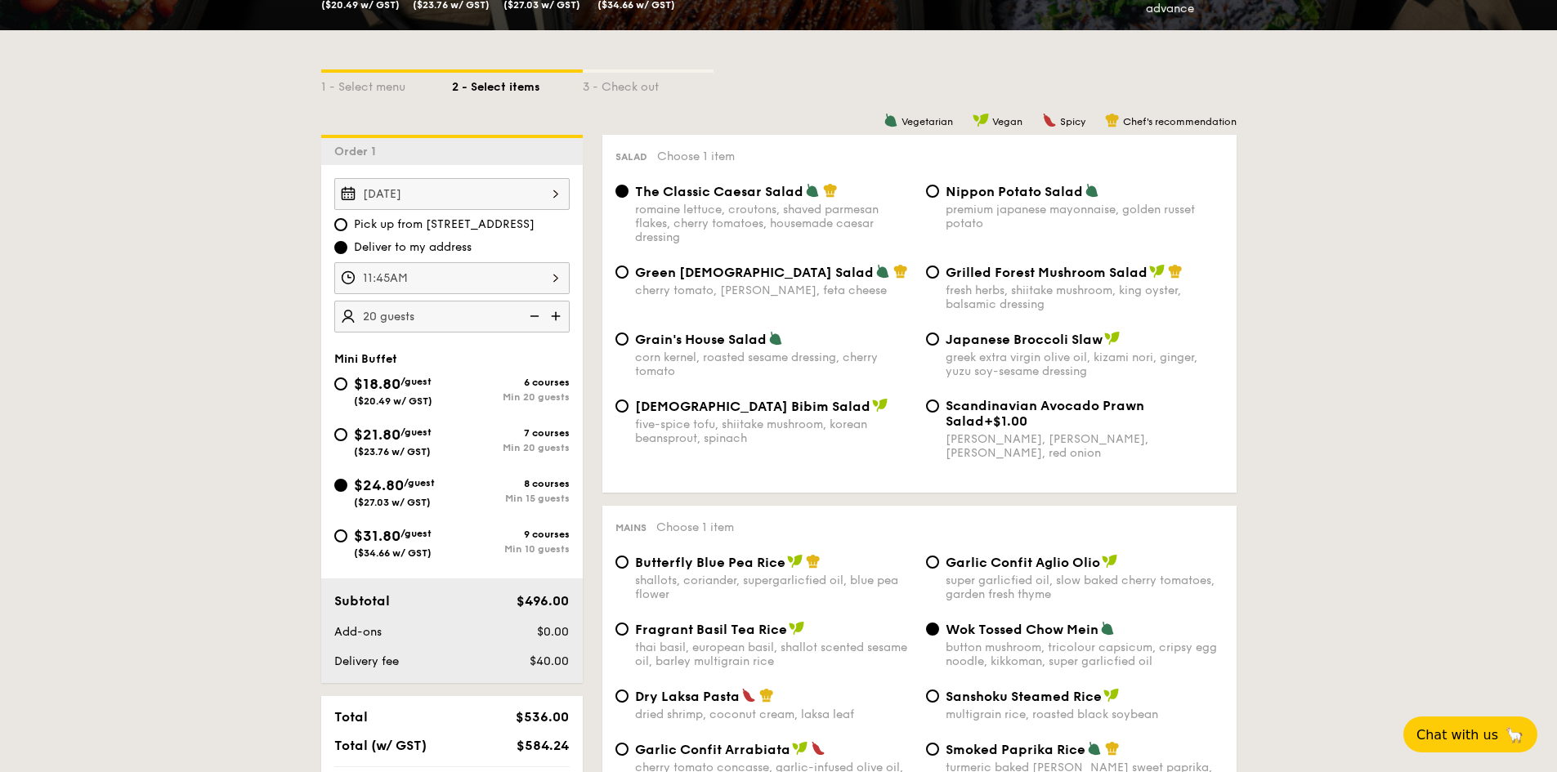
scroll to position [327, 0]
click at [753, 360] on div "corn kernel, roasted sesame dressing, cherry tomato" at bounding box center [774, 364] width 278 height 28
click at [628, 345] on input "Grain's House Salad corn kernel, roasted sesame dressing, cherry tomato" at bounding box center [621, 338] width 13 height 13
radio input "true"
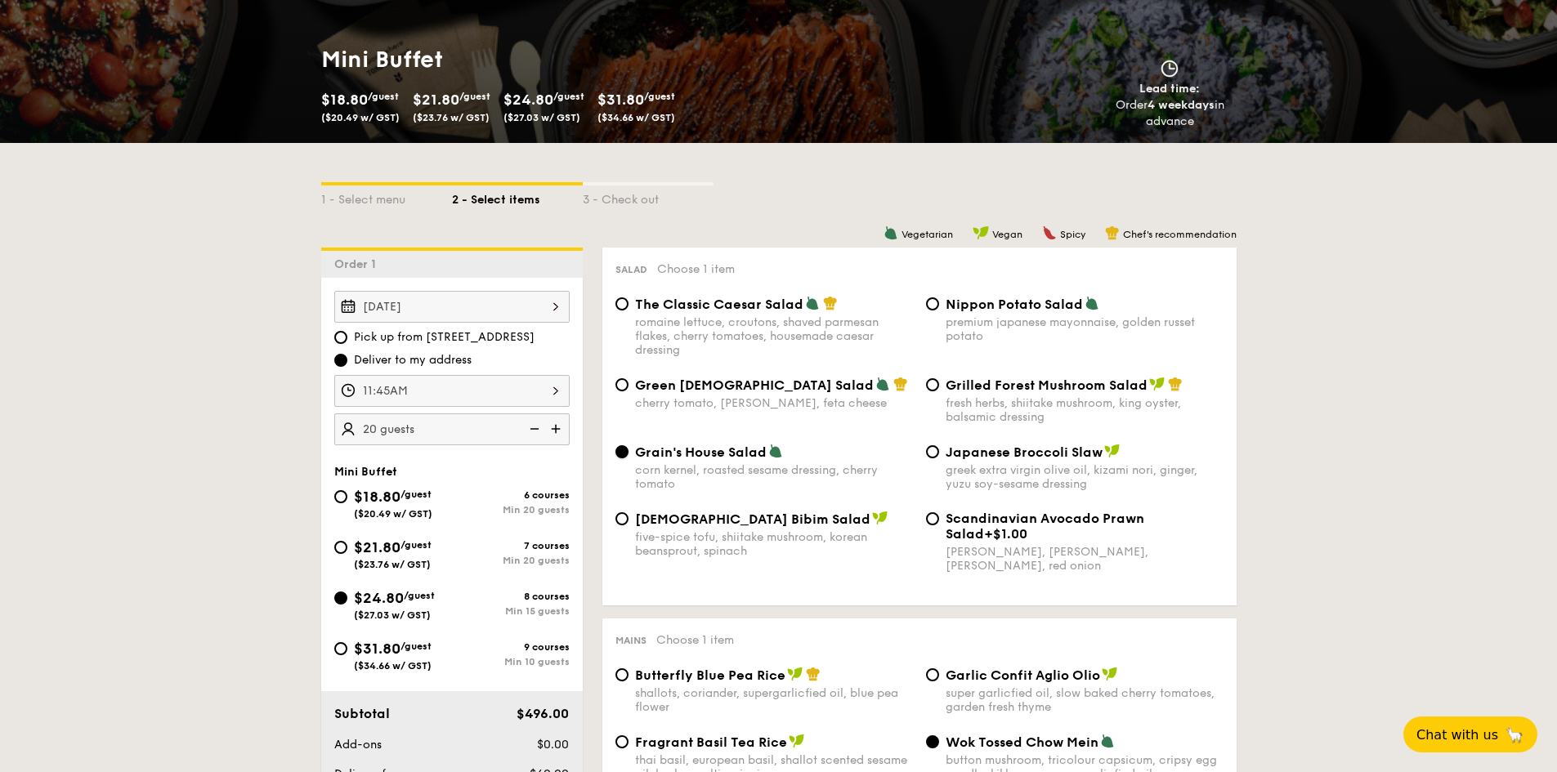
scroll to position [245, 0]
